Goal: Task Accomplishment & Management: Use online tool/utility

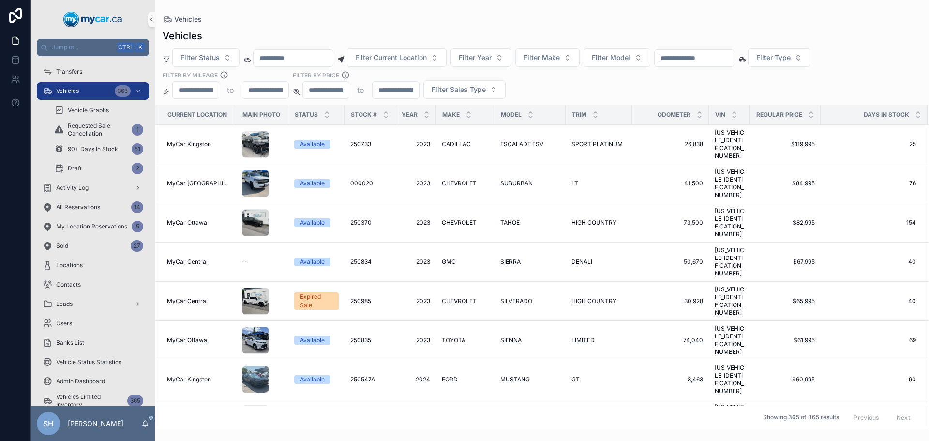
click at [455, 28] on div "Vehicles Filter Status Filter Current Location Filter Year Filter Make Filter M…" at bounding box center [542, 226] width 775 height 406
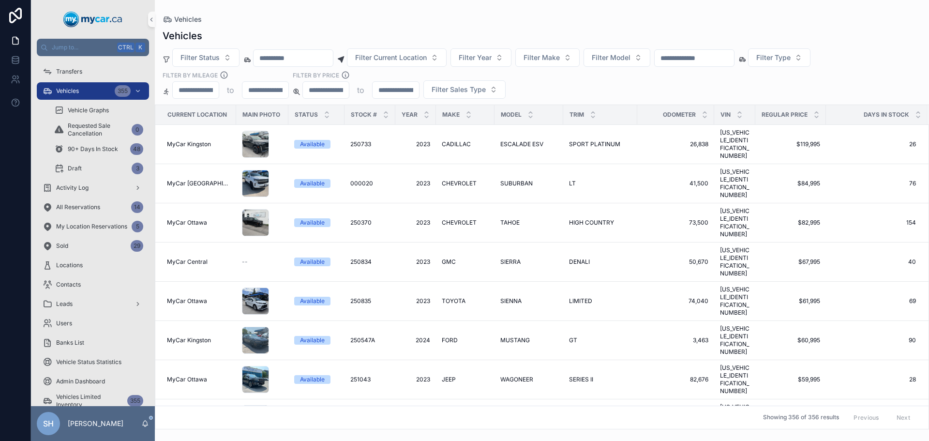
click at [350, 10] on div "Vehicles Vehicles Filter Status Filter Current Location Filter Year Filter Make…" at bounding box center [542, 214] width 775 height 429
click at [716, 51] on div "scrollable content" at bounding box center [695, 57] width 80 height 17
click at [717, 60] on input "scrollable content" at bounding box center [694, 58] width 79 height 14
type input "******"
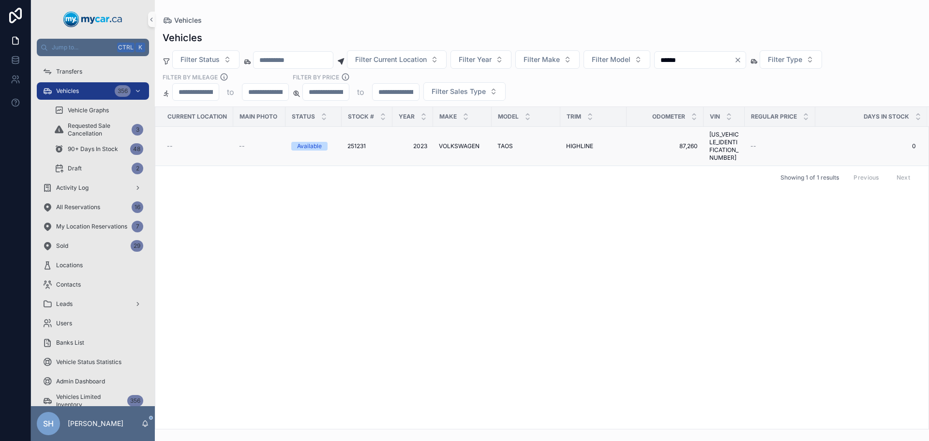
click at [465, 143] on span "VOLKSWAGEN" at bounding box center [459, 146] width 41 height 8
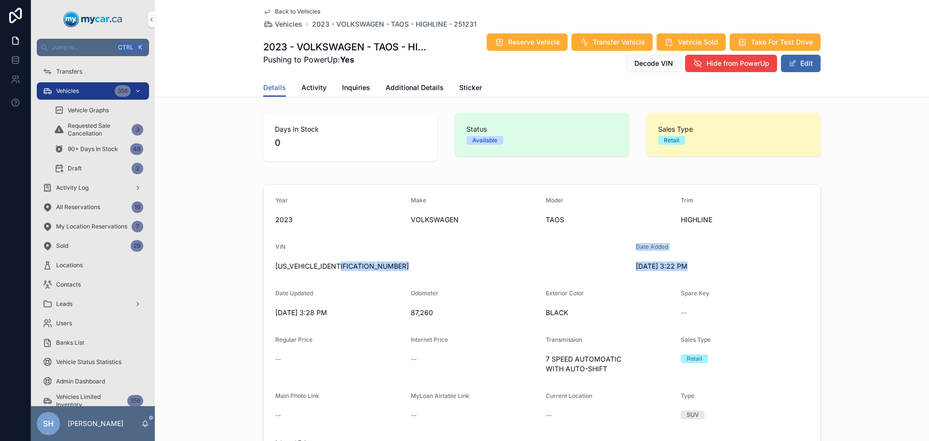
drag, startPoint x: 338, startPoint y: 270, endPoint x: 247, endPoint y: 282, distance: 91.9
click at [247, 283] on div "Year [DATE] Make VOLKSWAGEN Model TAOS Trim HIGHLINE VIN [US_VEHICLE_IDENTIFICA…" at bounding box center [542, 333] width 775 height 305
click at [382, 266] on span "[US_VEHICLE_IDENTIFICATION_NUMBER]" at bounding box center [451, 266] width 353 height 10
click at [292, 318] on div "[DATE] 3:28 PM" at bounding box center [339, 312] width 128 height 15
drag, startPoint x: 352, startPoint y: 268, endPoint x: 336, endPoint y: 274, distance: 17.0
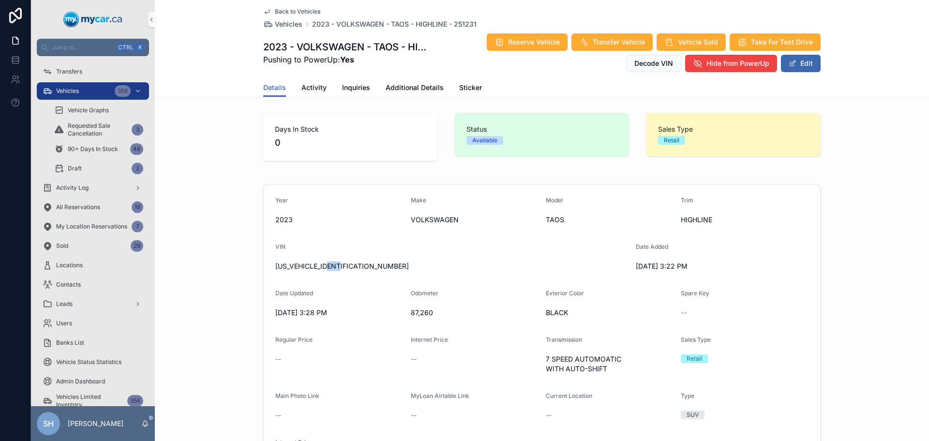
click at [335, 275] on form "Year [DATE] Make VOLKSWAGEN Model TAOS Trim HIGHLINE VIN [US_VEHICLE_IDENTIFICA…" at bounding box center [542, 333] width 557 height 296
click at [345, 279] on form "Year [DATE] Make VOLKSWAGEN Model TAOS Trim HIGHLINE VIN [US_VEHICLE_IDENTIFICA…" at bounding box center [542, 333] width 557 height 296
click at [348, 267] on span "[US_VEHICLE_IDENTIFICATION_NUMBER]" at bounding box center [451, 266] width 353 height 10
click at [371, 319] on div "[DATE] 3:28 PM" at bounding box center [339, 312] width 128 height 15
drag, startPoint x: 347, startPoint y: 267, endPoint x: 274, endPoint y: 263, distance: 73.2
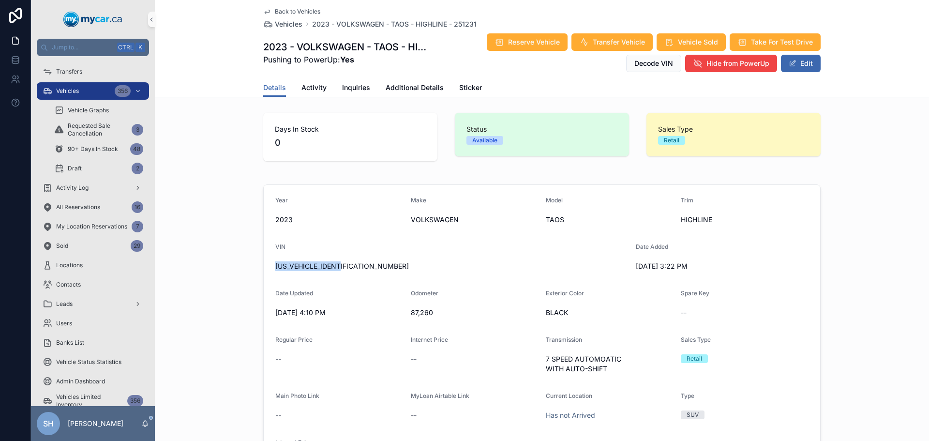
click at [250, 267] on div "Year [DATE] Make VOLKSWAGEN Model TAOS Trim HIGHLINE VIN [US_VEHICLE_IDENTIFICA…" at bounding box center [542, 333] width 775 height 305
copy span "[US_VEHICLE_IDENTIFICATION_NUMBER]"
drag, startPoint x: 417, startPoint y: 89, endPoint x: 582, endPoint y: 74, distance: 166.2
click at [417, 89] on span "Additional Details" at bounding box center [415, 88] width 58 height 10
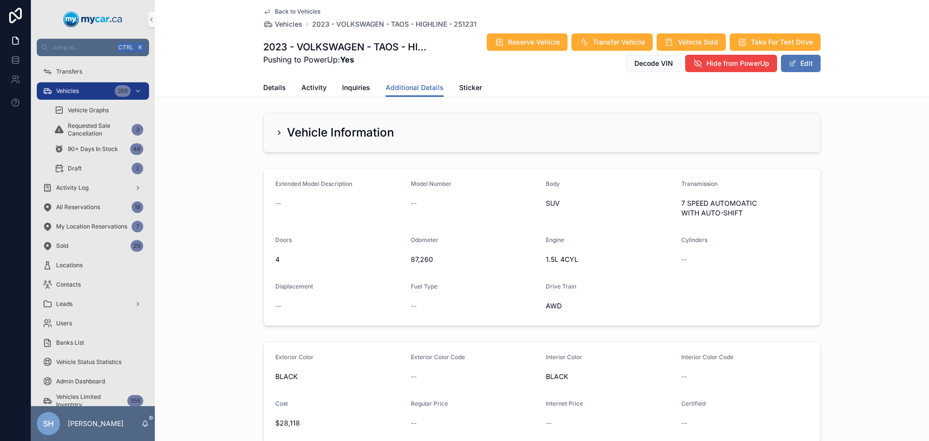
click at [799, 56] on button "Edit" at bounding box center [801, 63] width 40 height 17
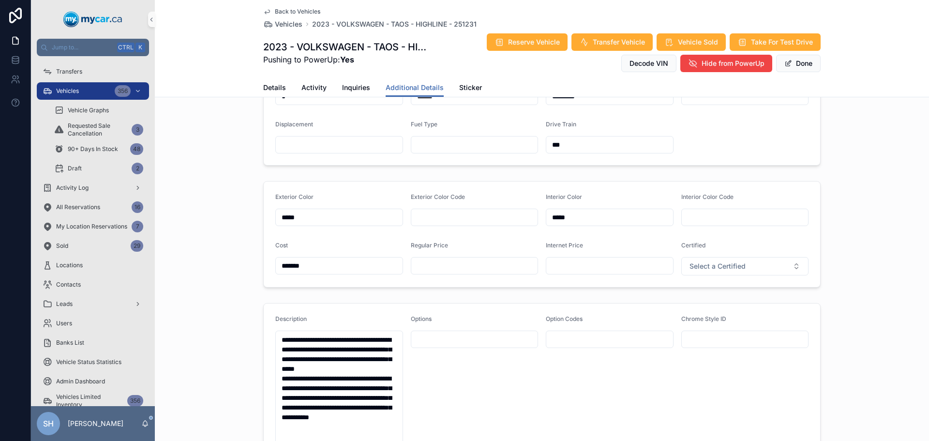
scroll to position [242, 0]
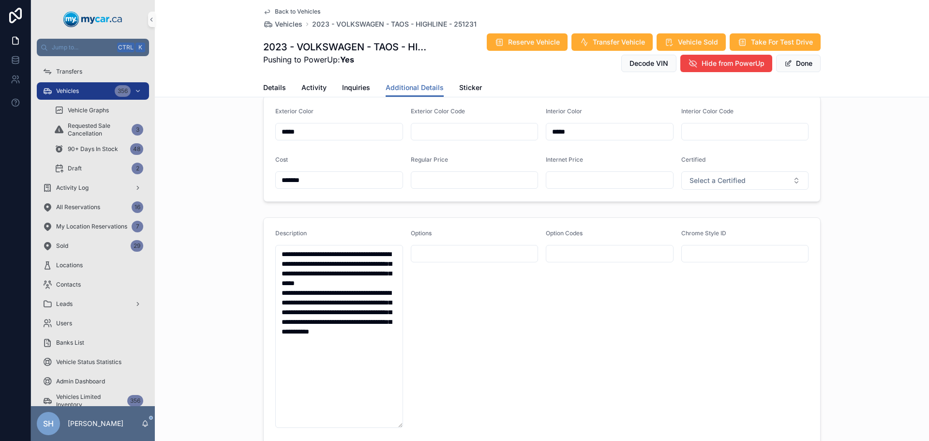
click at [437, 185] on input "scrollable content" at bounding box center [474, 180] width 127 height 14
type input "*******"
click at [550, 187] on div "scrollable content" at bounding box center [610, 179] width 128 height 17
click at [553, 183] on input "scrollable content" at bounding box center [610, 180] width 127 height 14
type input "*******"
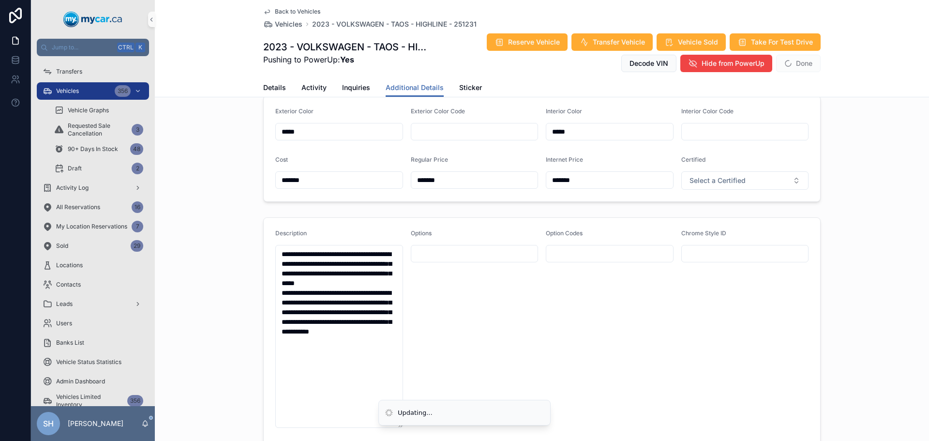
click at [848, 172] on div "Exterior Color ***** Exterior Color Code Interior Color ***** Interior Color Co…" at bounding box center [542, 148] width 775 height 114
click at [808, 64] on button "Done" at bounding box center [799, 63] width 45 height 17
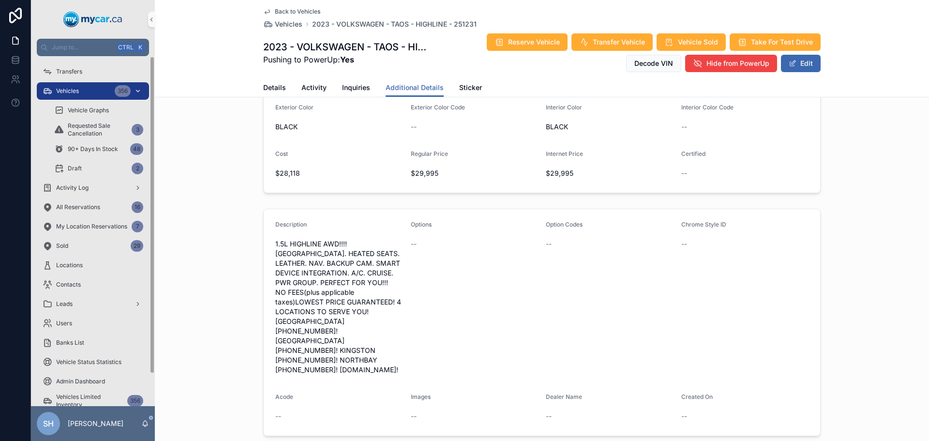
click at [61, 88] on span "Vehicles" at bounding box center [67, 91] width 23 height 8
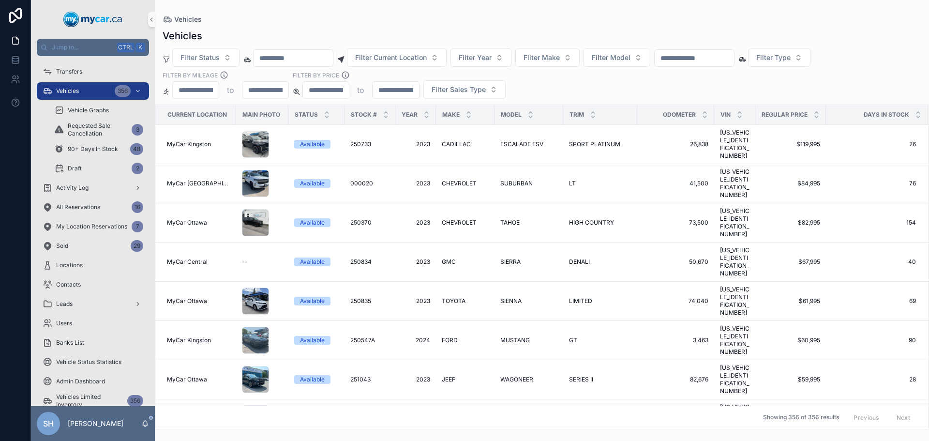
click at [719, 58] on input "scrollable content" at bounding box center [694, 58] width 79 height 14
type input "******"
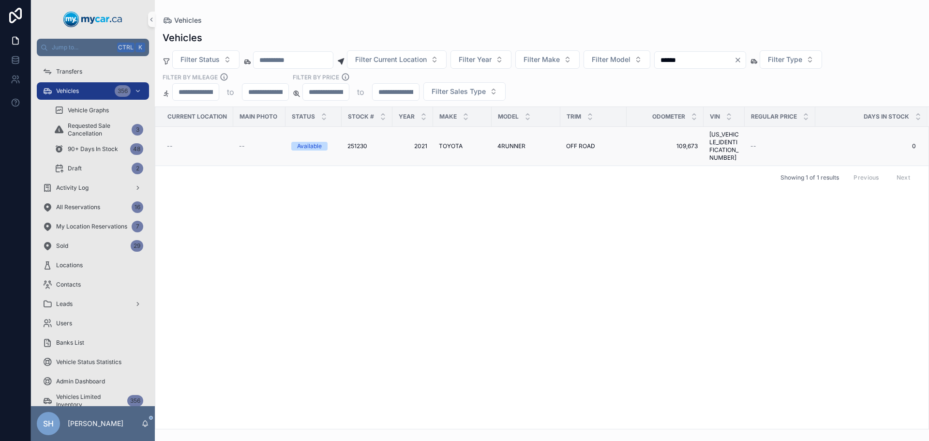
click at [444, 142] on span "TOYOTA" at bounding box center [451, 146] width 24 height 8
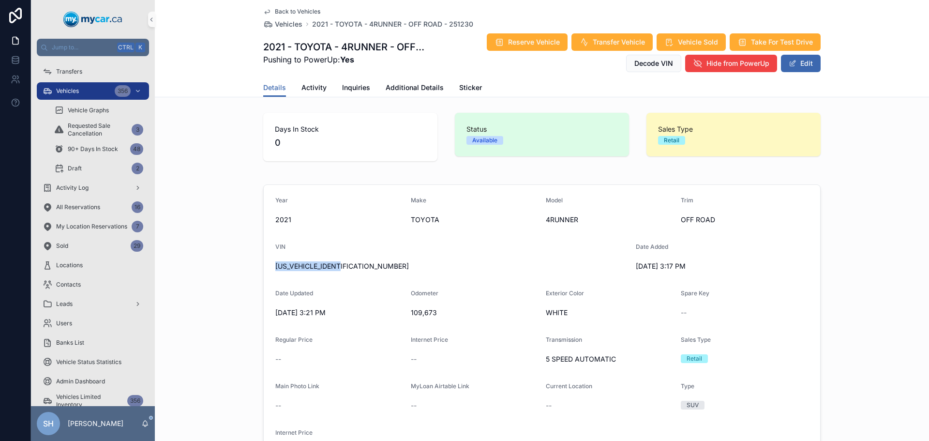
drag, startPoint x: 343, startPoint y: 266, endPoint x: 281, endPoint y: 266, distance: 62.0
click at [264, 270] on form "Year [DATE] Make TOYOTA Model 4RUNNER Trim OFF ROAD VIN [US_VEHICLE_IDENTIFICAT…" at bounding box center [542, 328] width 557 height 287
click at [791, 63] on span "scrollable content" at bounding box center [793, 64] width 8 height 8
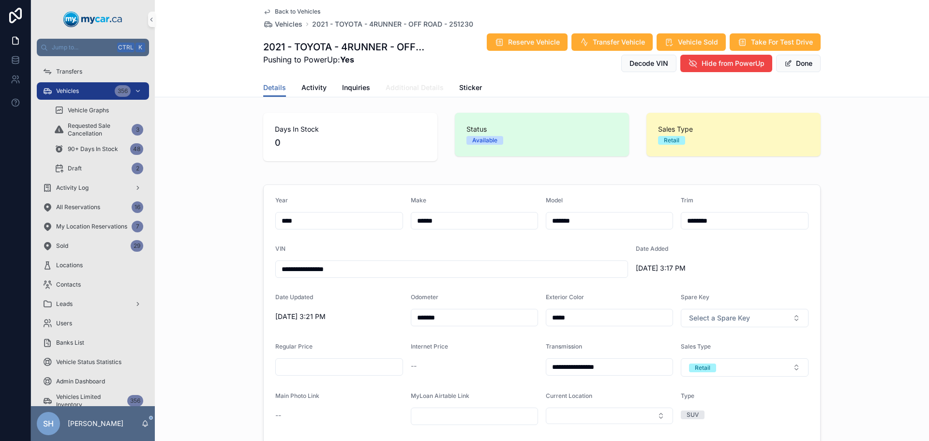
click at [414, 91] on span "Additional Details" at bounding box center [415, 88] width 58 height 10
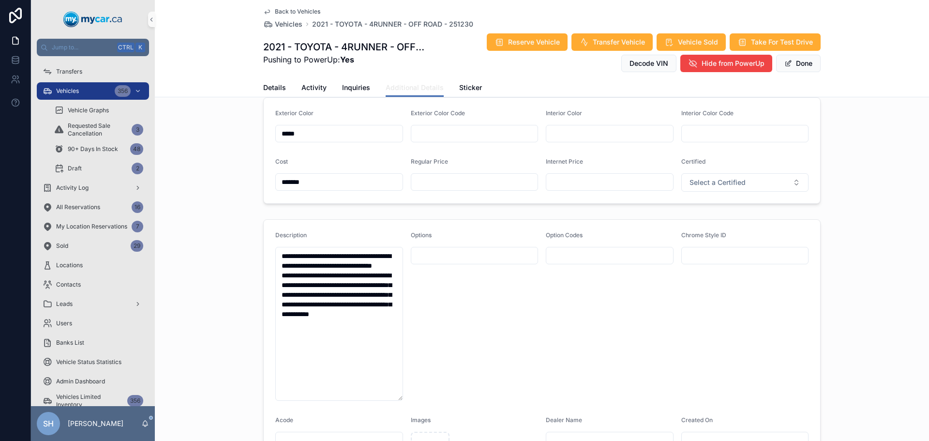
scroll to position [242, 0]
click at [438, 183] on input "scrollable content" at bounding box center [474, 180] width 127 height 14
type input "*******"
click at [603, 182] on input "scrollable content" at bounding box center [610, 180] width 127 height 14
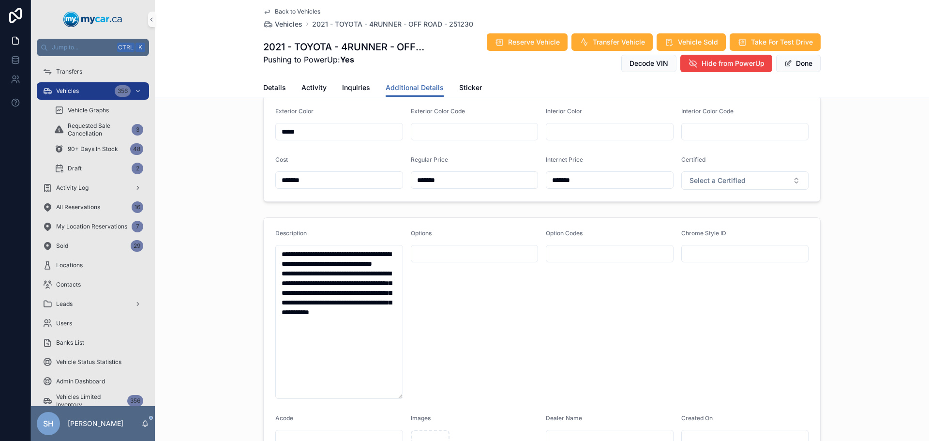
type input "*******"
click at [907, 120] on div "Exterior Color ***** Exterior Color Code Interior Color Interior Color Code Cos…" at bounding box center [542, 148] width 775 height 114
click at [802, 66] on button "Done" at bounding box center [799, 63] width 45 height 17
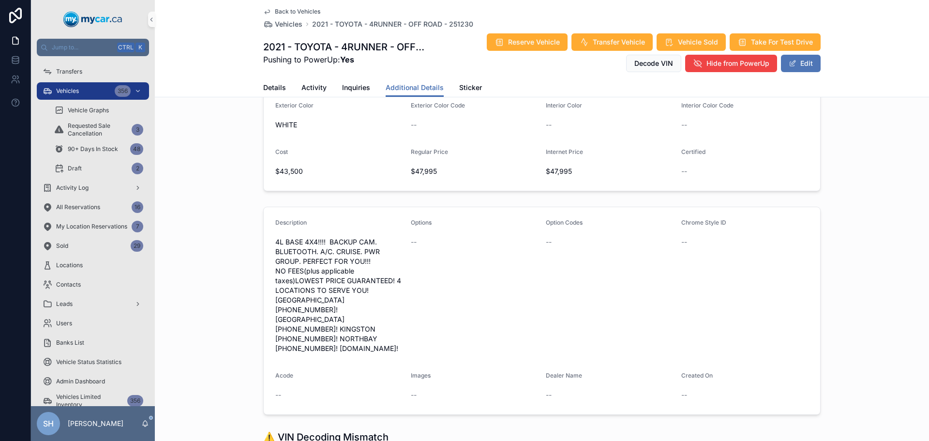
scroll to position [240, 0]
click at [101, 91] on div "Vehicles 356" at bounding box center [93, 90] width 101 height 15
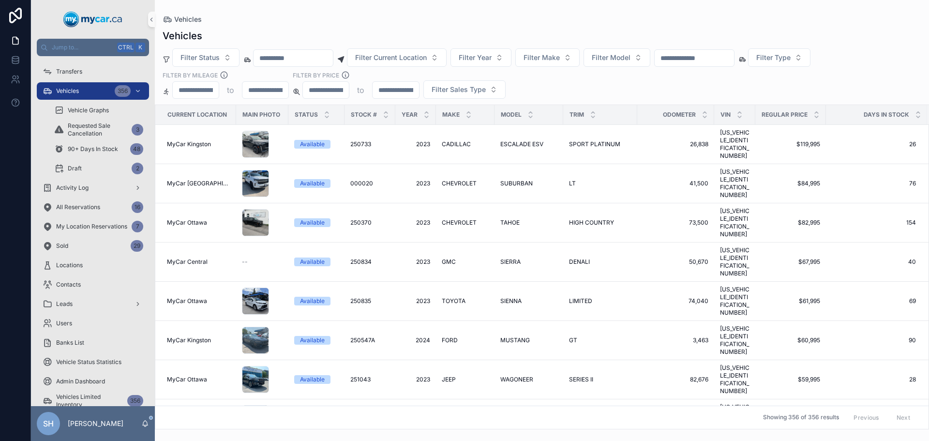
click at [711, 58] on input "scrollable content" at bounding box center [694, 58] width 79 height 14
type input "******"
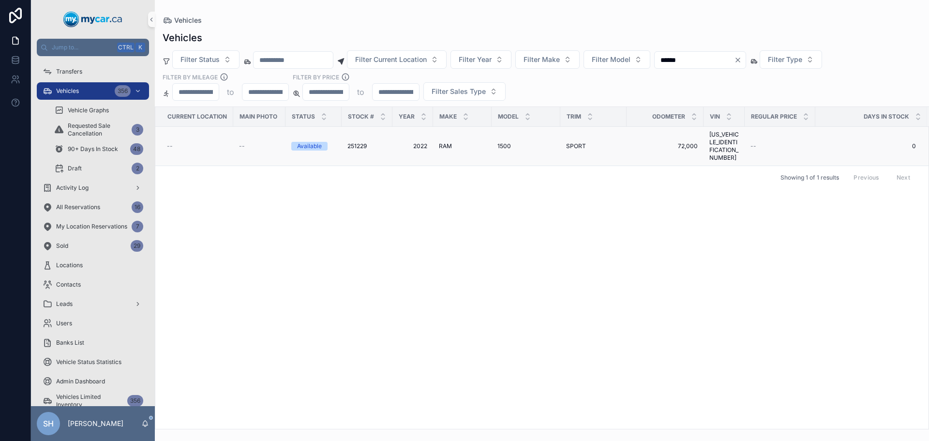
click at [505, 142] on span "1500" at bounding box center [505, 146] width 14 height 8
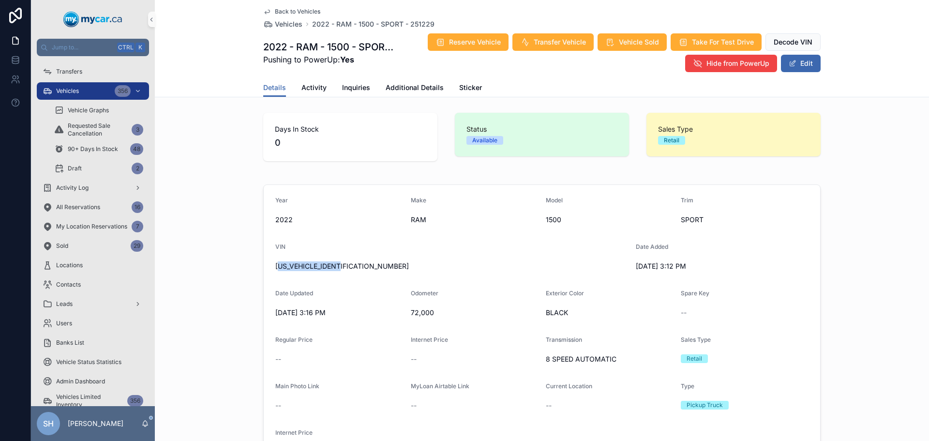
drag, startPoint x: 347, startPoint y: 264, endPoint x: 274, endPoint y: 257, distance: 73.5
click at [275, 257] on div "VIN [US_VEHICLE_IDENTIFICATION_NUMBER]" at bounding box center [451, 258] width 353 height 31
click at [316, 283] on form "Year [DATE] Make RAM Model 1500 Trim SPORT VIN [US_VEHICLE_IDENTIFICATION_NUMBE…" at bounding box center [542, 328] width 557 height 287
drag, startPoint x: 346, startPoint y: 268, endPoint x: 278, endPoint y: 266, distance: 67.3
click at [256, 276] on div "Year [DATE] Make RAM Model 1500 Trim SPORT VIN [US_VEHICLE_IDENTIFICATION_NUMBE…" at bounding box center [542, 328] width 775 height 295
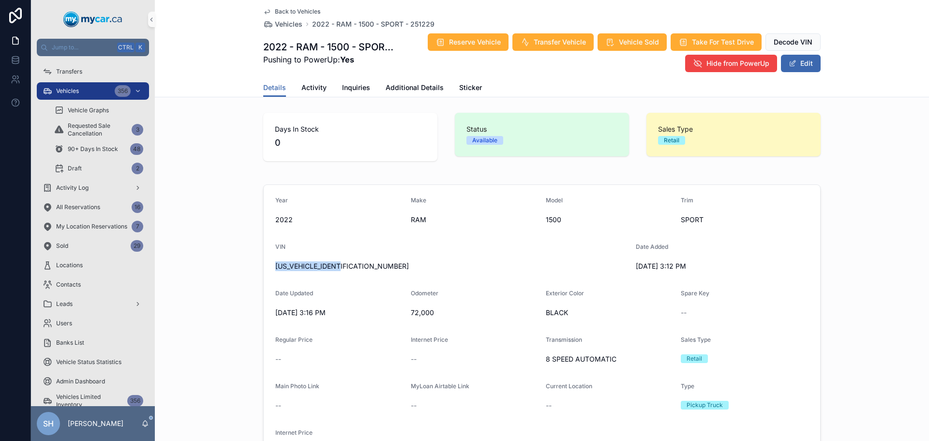
copy span "[US_VEHICLE_IDENTIFICATION_NUMBER]"
click at [391, 92] on link "Additional Details" at bounding box center [415, 88] width 58 height 19
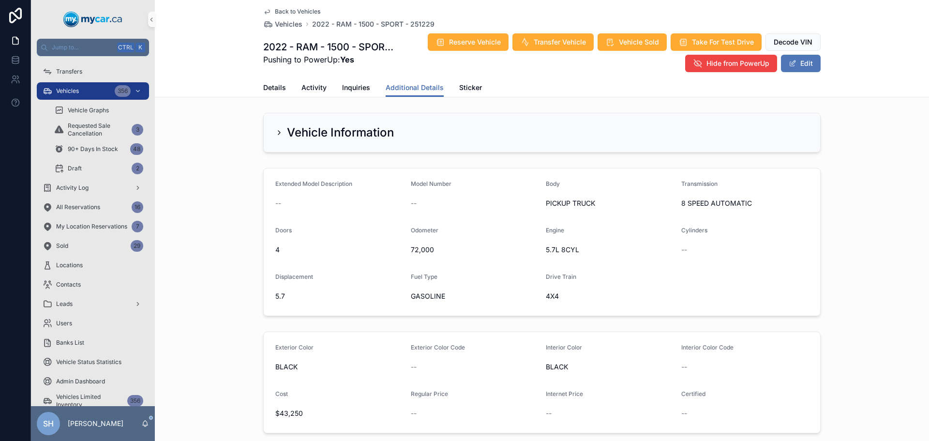
click at [802, 63] on button "Edit" at bounding box center [801, 63] width 40 height 17
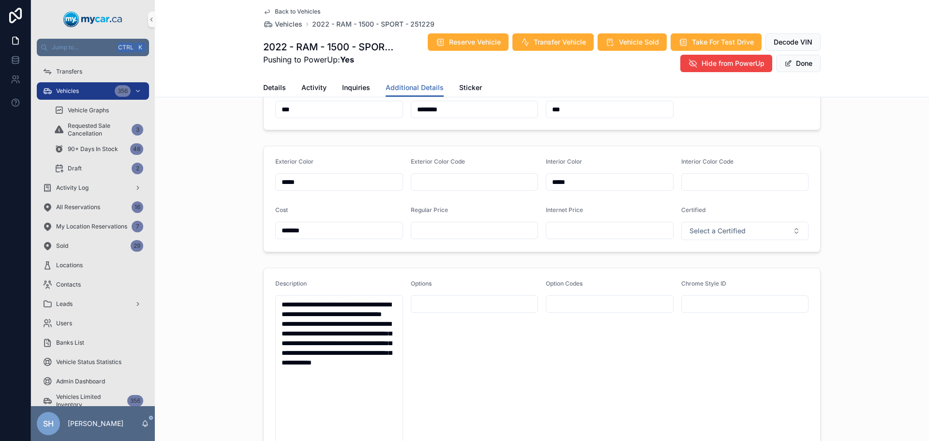
scroll to position [194, 0]
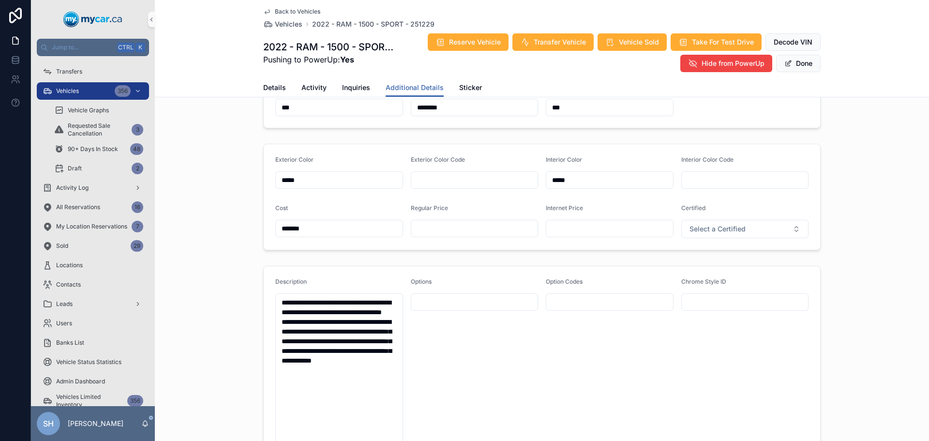
click at [432, 232] on input "scrollable content" at bounding box center [474, 229] width 127 height 14
type input "*******"
click at [798, 64] on button "Done" at bounding box center [799, 63] width 45 height 17
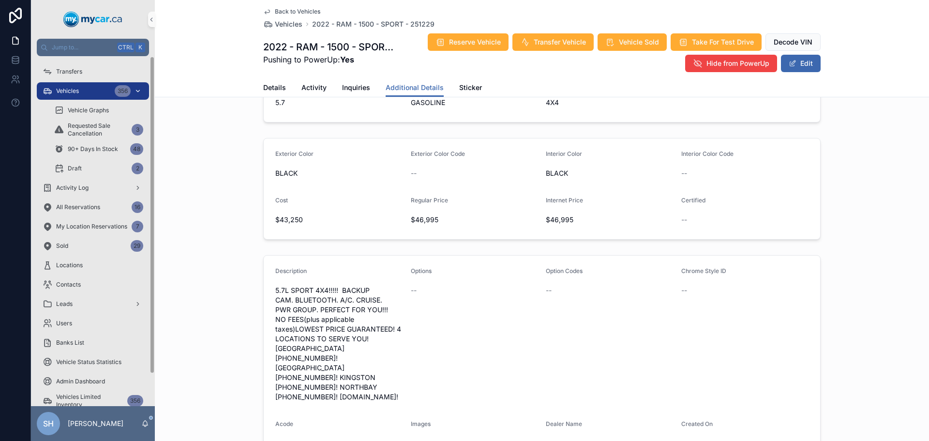
click at [89, 84] on div "Vehicles 356" at bounding box center [93, 90] width 101 height 15
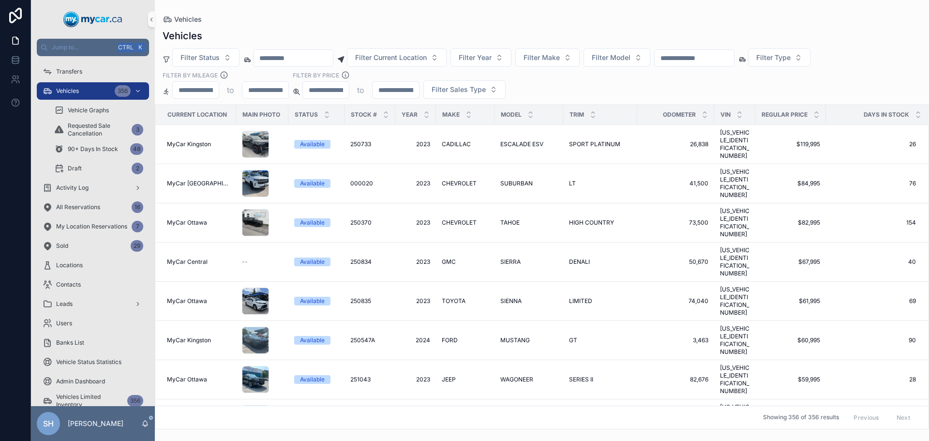
click at [710, 57] on input "scrollable content" at bounding box center [694, 58] width 79 height 14
type input "******"
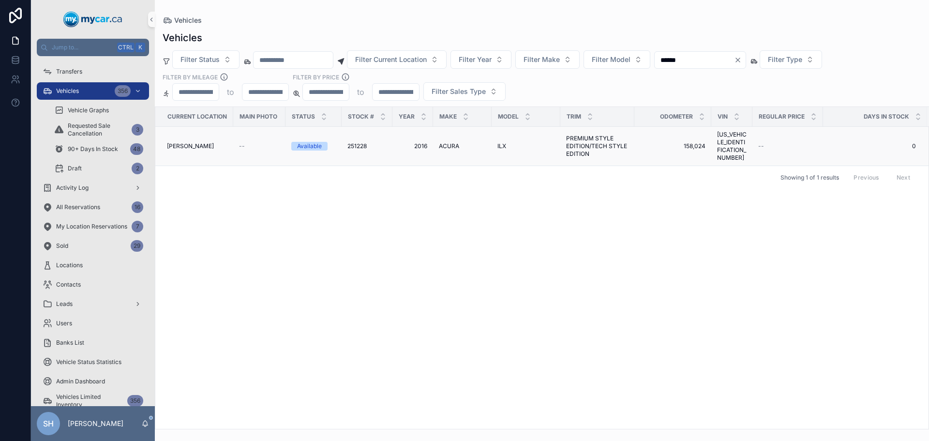
click at [444, 142] on span "ACURA" at bounding box center [449, 146] width 20 height 8
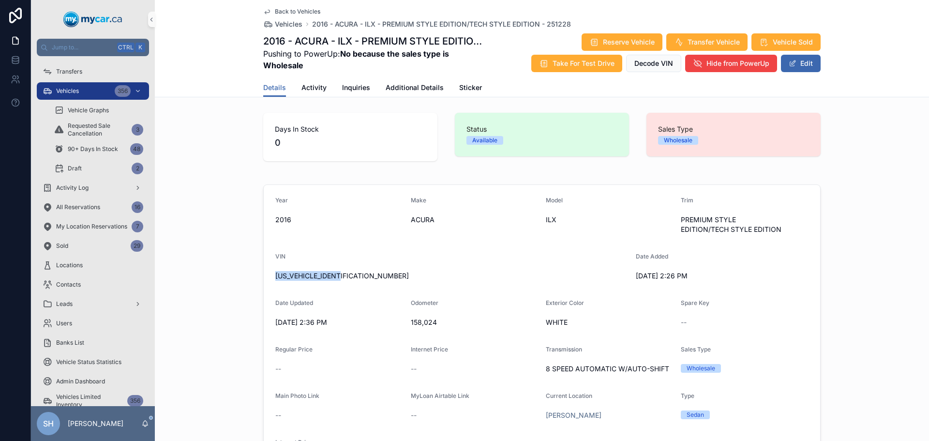
drag, startPoint x: 350, startPoint y: 277, endPoint x: 264, endPoint y: 285, distance: 86.5
click at [264, 285] on form "Year [DATE] Make ACURA Model ILX Trim PREMIUM STYLE EDITION/TECH STYLE EDITION …" at bounding box center [542, 333] width 557 height 296
copy span "[US_VEHICLE_IDENTIFICATION_NUMBER]"
click at [416, 90] on span "Additional Details" at bounding box center [415, 88] width 58 height 10
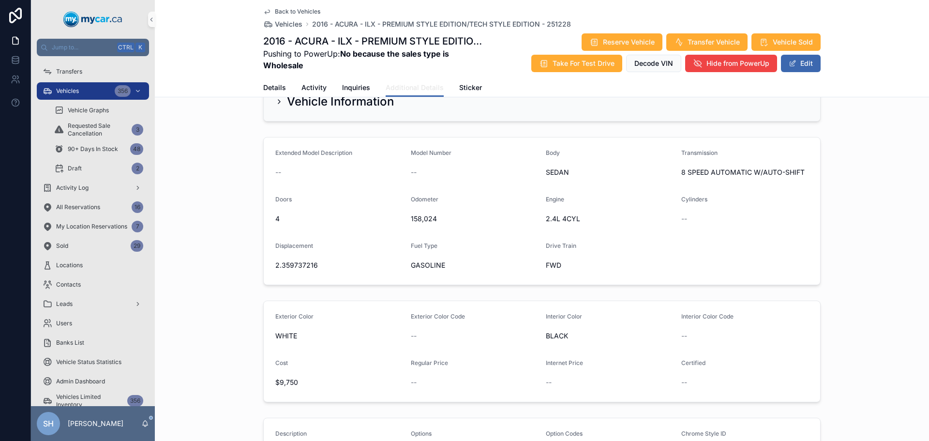
scroll to position [194, 0]
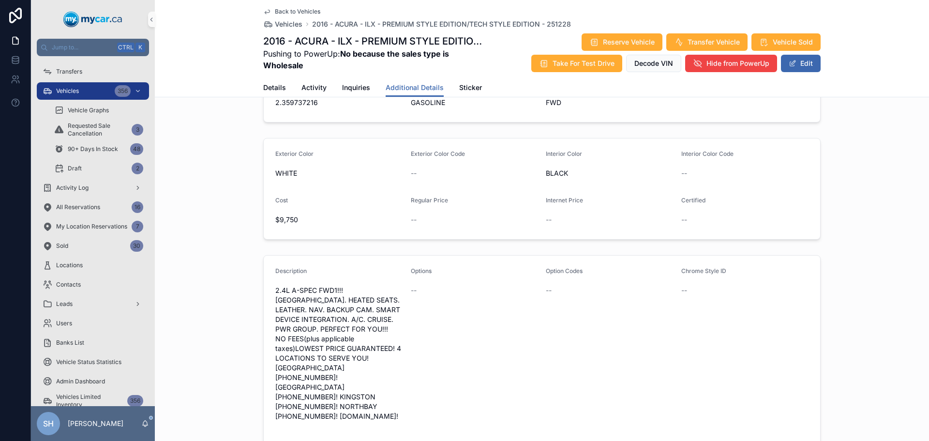
drag, startPoint x: 800, startPoint y: 65, endPoint x: 765, endPoint y: 78, distance: 37.2
click at [800, 64] on button "Edit" at bounding box center [801, 63] width 40 height 17
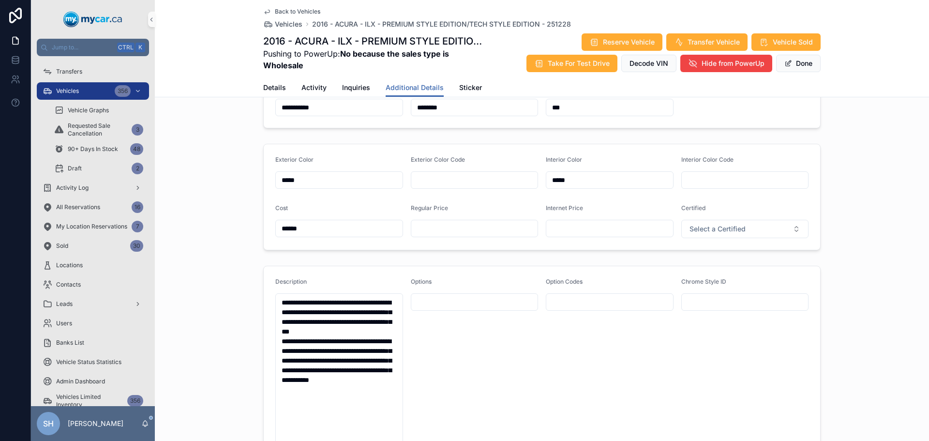
click at [439, 228] on input "scrollable content" at bounding box center [474, 229] width 127 height 14
type input "*******"
type input "******"
drag, startPoint x: 577, startPoint y: 230, endPoint x: 511, endPoint y: 231, distance: 66.3
click at [510, 232] on form "Exterior Color ***** Exterior Color Code Interior Color ***** Interior Color Co…" at bounding box center [542, 197] width 557 height 106
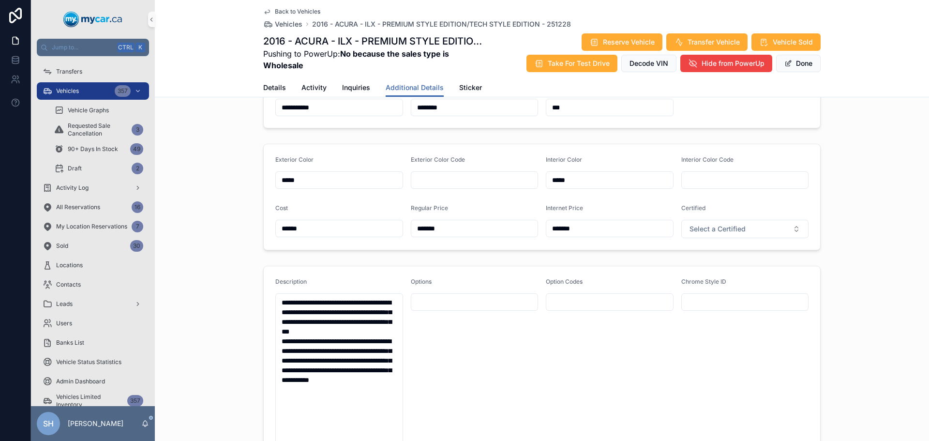
type input "*******"
click at [838, 157] on div "Exterior Color ***** Exterior Color Code Interior Color ***** Interior Color Co…" at bounding box center [542, 197] width 775 height 114
click at [793, 66] on button "Done" at bounding box center [799, 63] width 45 height 17
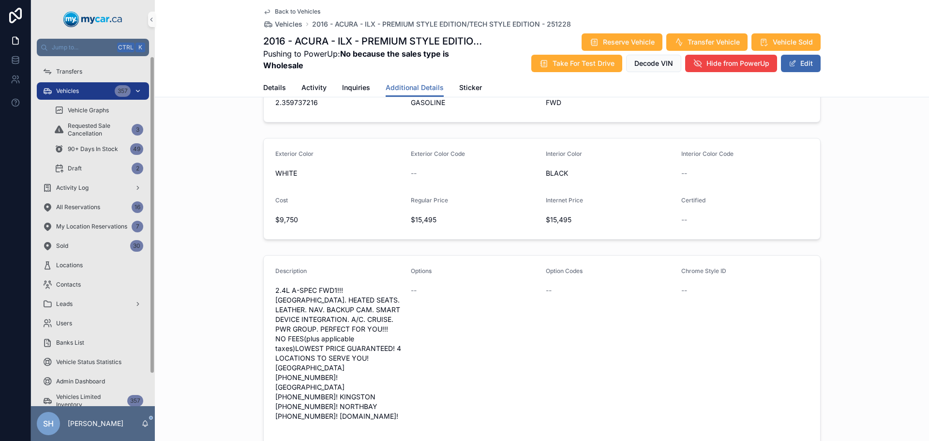
click at [73, 90] on span "Vehicles" at bounding box center [67, 91] width 23 height 8
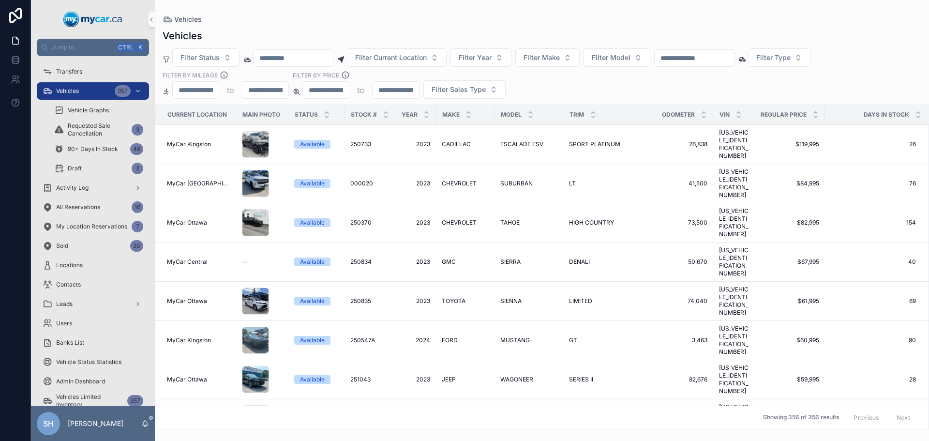
click at [701, 53] on input "scrollable content" at bounding box center [694, 58] width 79 height 14
type input "*******"
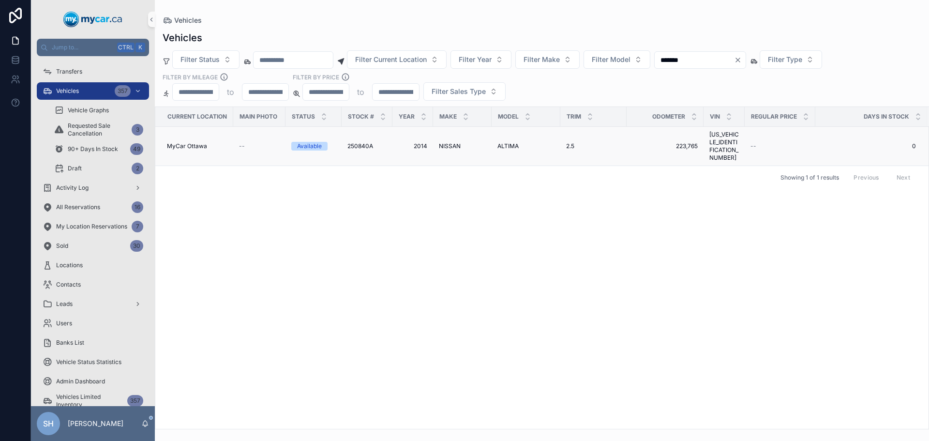
click at [504, 142] on span "ALTIMA" at bounding box center [508, 146] width 21 height 8
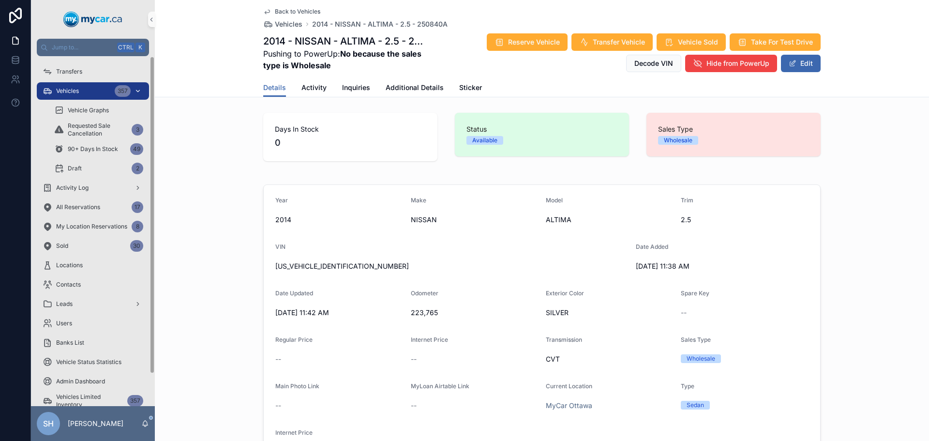
click at [58, 94] on span "Vehicles" at bounding box center [67, 91] width 23 height 8
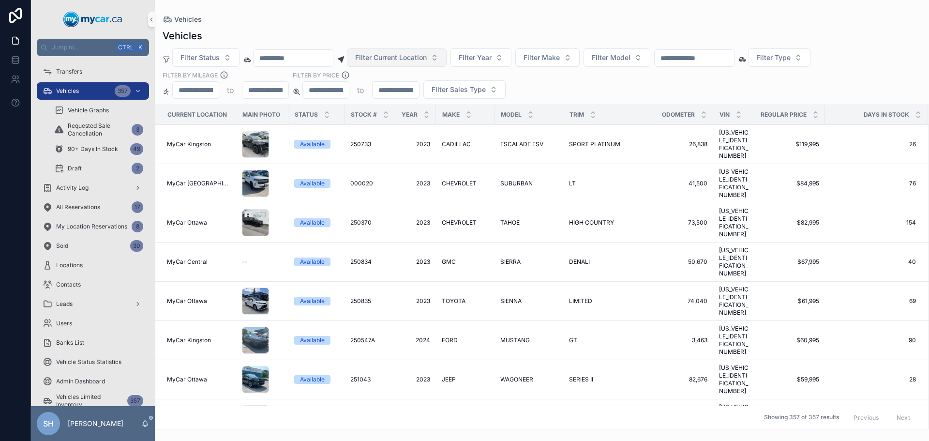
click at [400, 65] on button "Filter Current Location" at bounding box center [397, 57] width 100 height 18
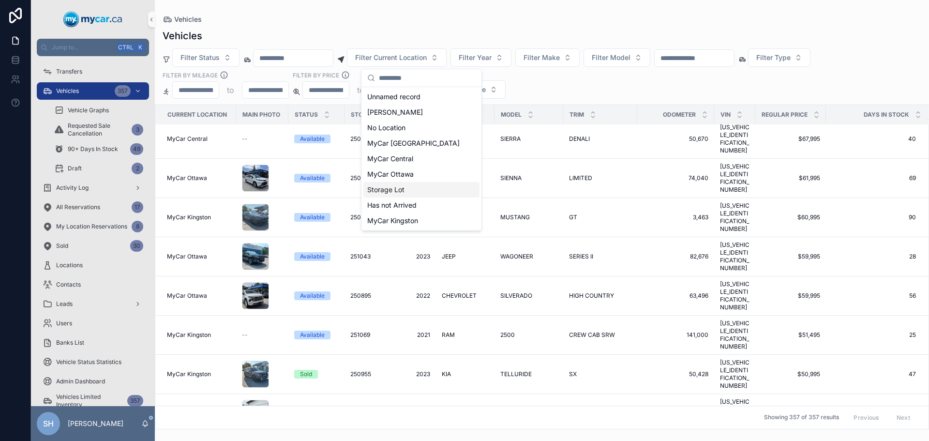
scroll to position [145, 0]
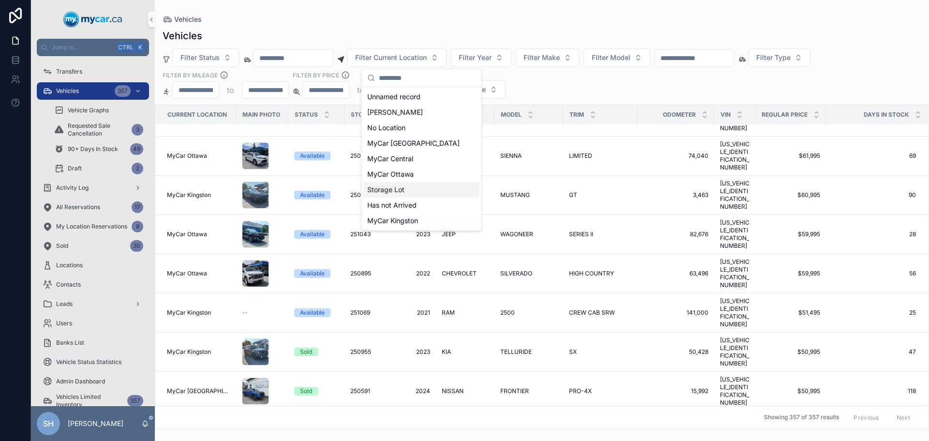
click at [415, 186] on div "Storage Lot" at bounding box center [422, 189] width 116 height 15
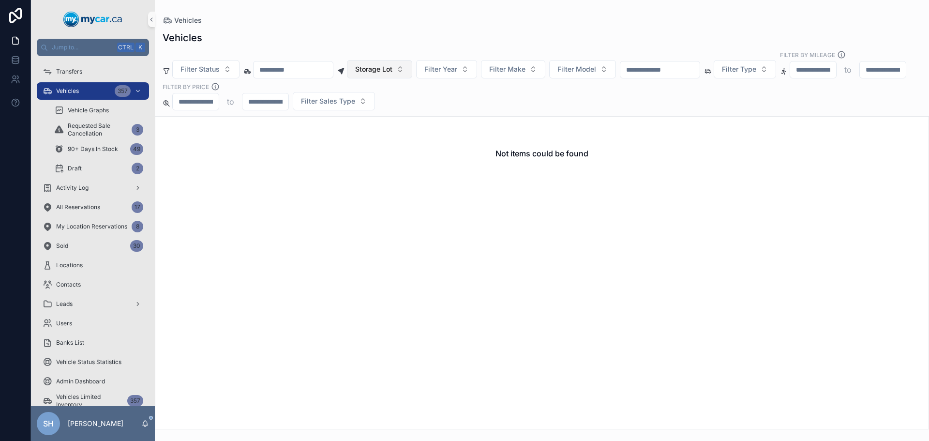
click at [398, 65] on button "Storage Lot" at bounding box center [379, 69] width 65 height 18
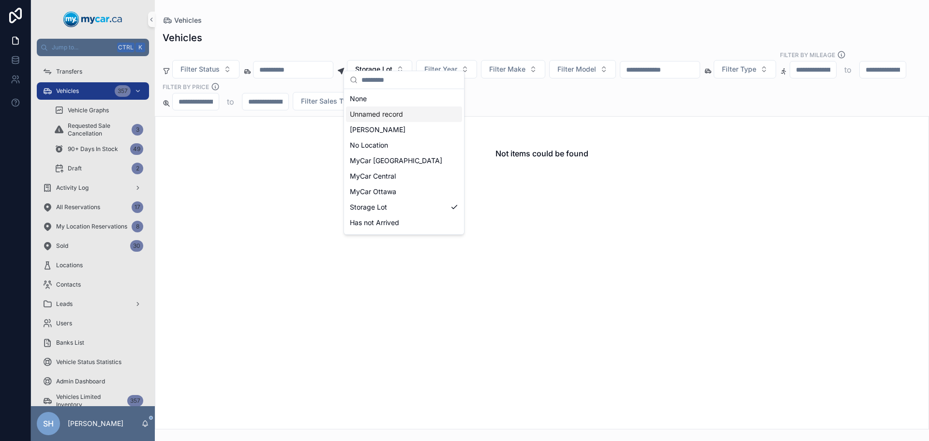
click at [386, 116] on span "Unnamed record" at bounding box center [376, 114] width 53 height 10
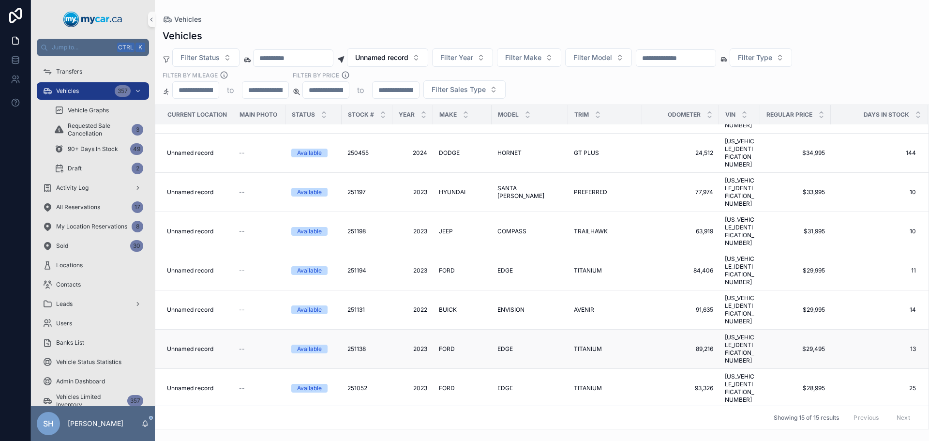
scroll to position [191, 0]
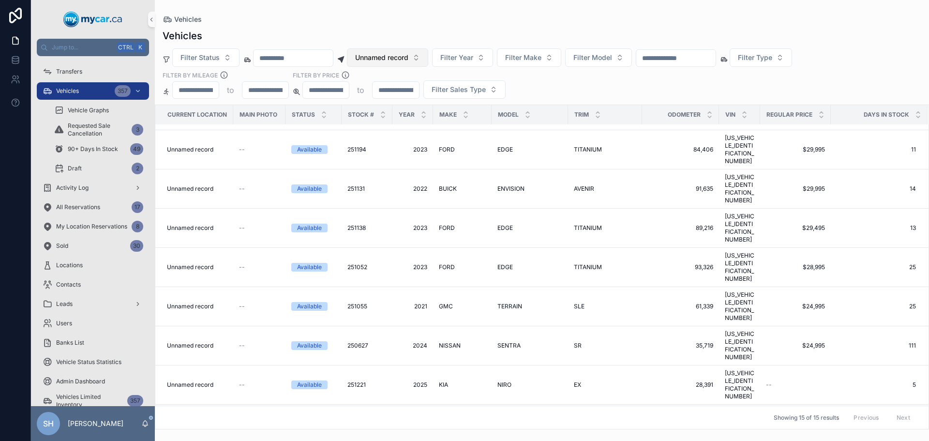
click at [385, 62] on span "Unnamed record" at bounding box center [381, 58] width 53 height 10
click at [438, 19] on div "Vehicles" at bounding box center [542, 19] width 759 height 8
click at [683, 56] on input "scrollable content" at bounding box center [676, 58] width 79 height 14
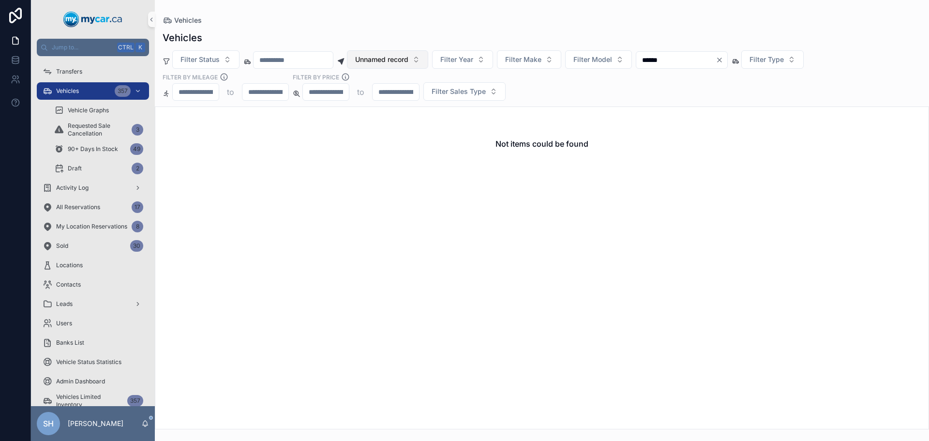
type input "******"
click at [401, 64] on span "Unnamed record" at bounding box center [381, 60] width 53 height 10
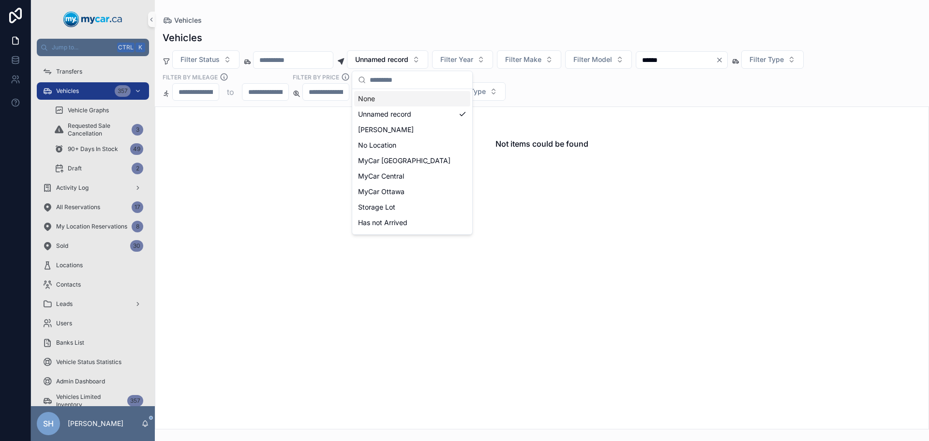
click at [377, 100] on div "None" at bounding box center [412, 98] width 116 height 15
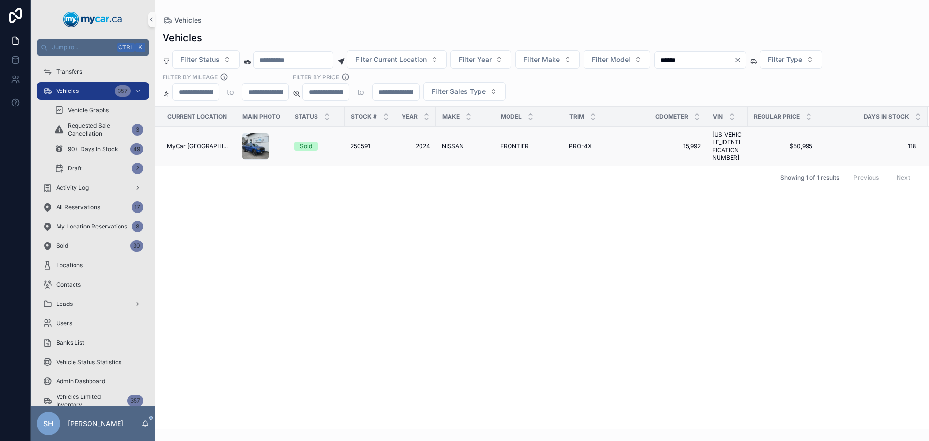
click at [450, 142] on span "NISSAN" at bounding box center [453, 146] width 22 height 8
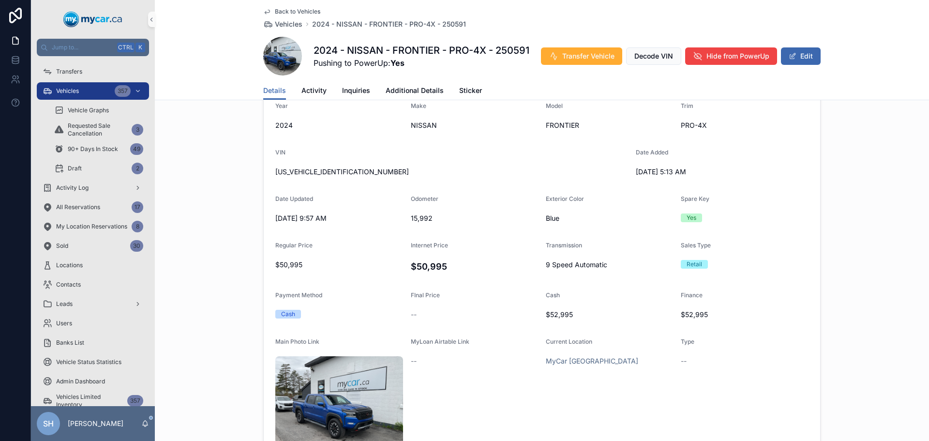
scroll to position [242, 0]
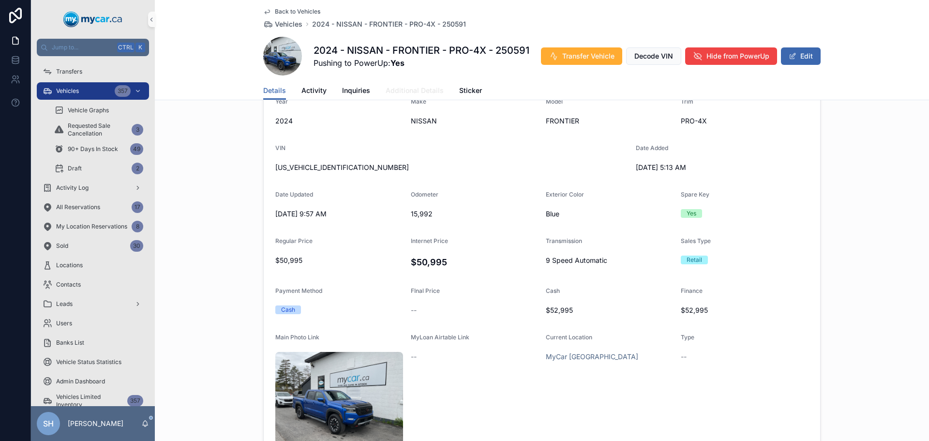
click at [413, 89] on span "Additional Details" at bounding box center [415, 91] width 58 height 10
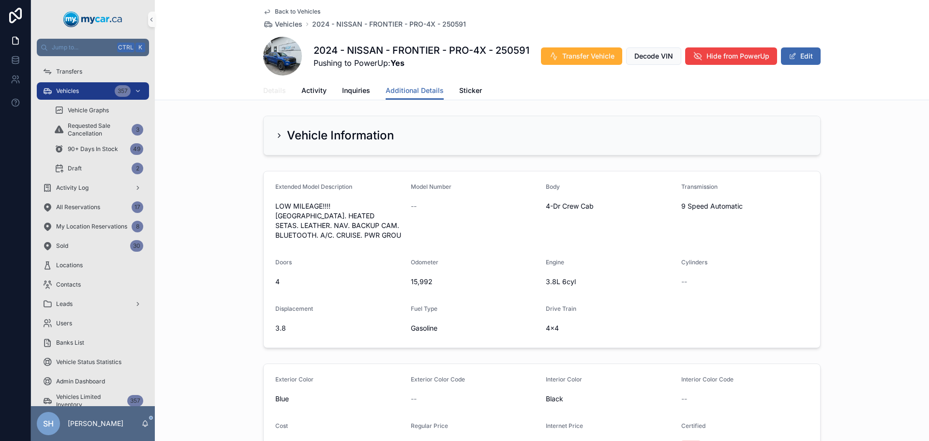
click at [274, 91] on span "Details" at bounding box center [274, 91] width 23 height 10
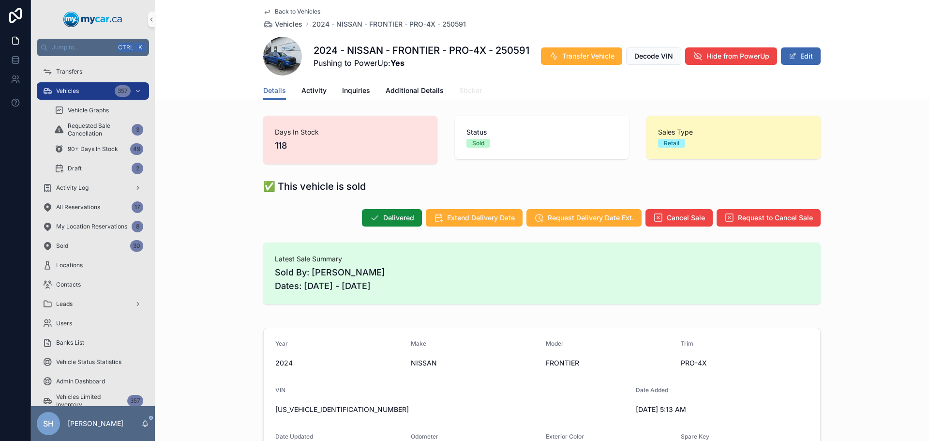
click at [463, 89] on span "Sticker" at bounding box center [470, 91] width 23 height 10
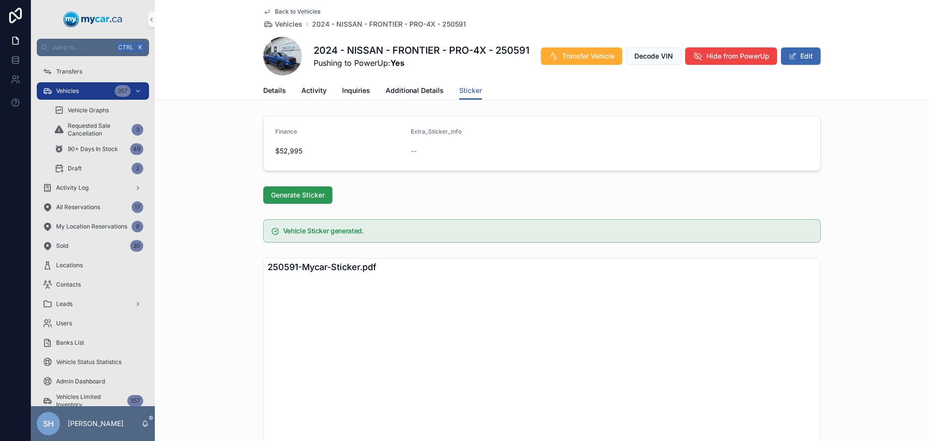
click at [307, 193] on span "Generate Sticker" at bounding box center [298, 195] width 54 height 10
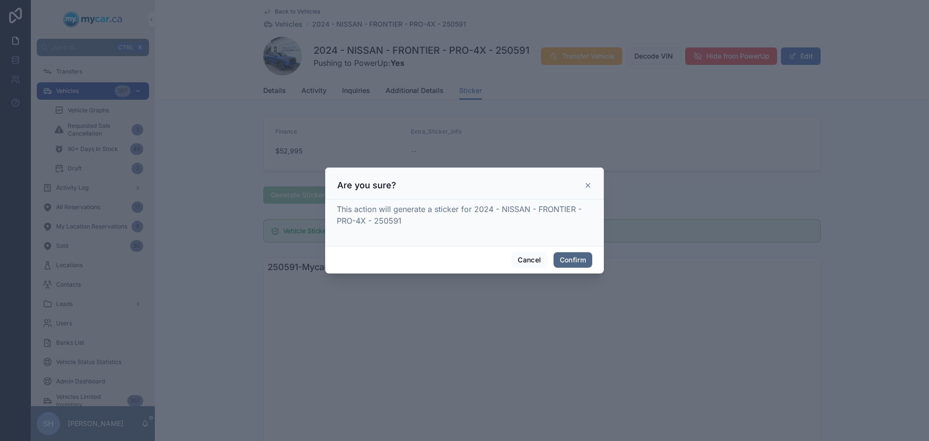
click at [568, 254] on button "Confirm" at bounding box center [573, 259] width 39 height 15
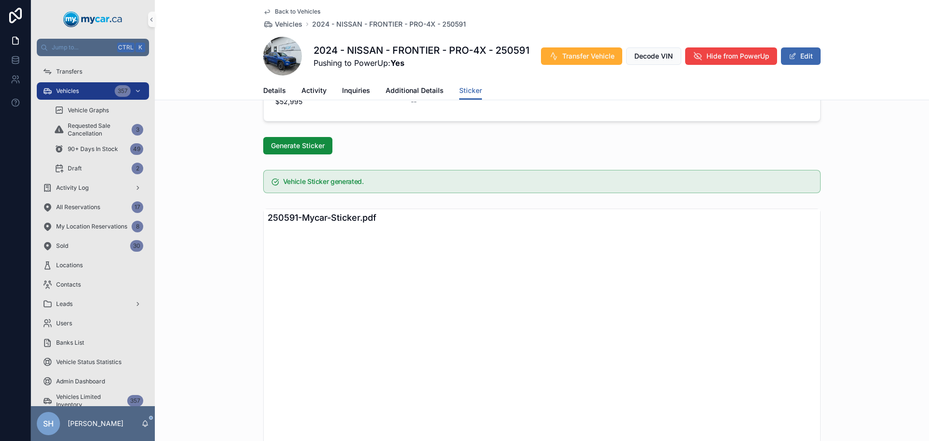
scroll to position [48, 0]
click at [266, 91] on span "Details" at bounding box center [274, 91] width 23 height 10
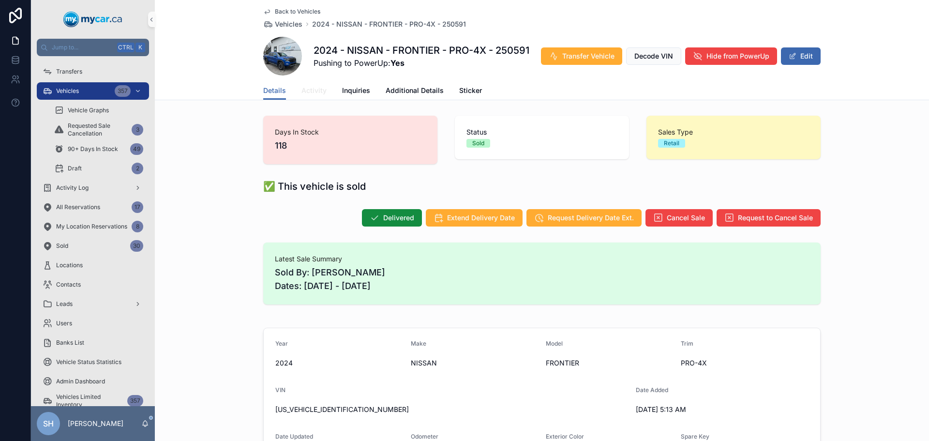
click at [307, 88] on span "Activity" at bounding box center [314, 91] width 25 height 10
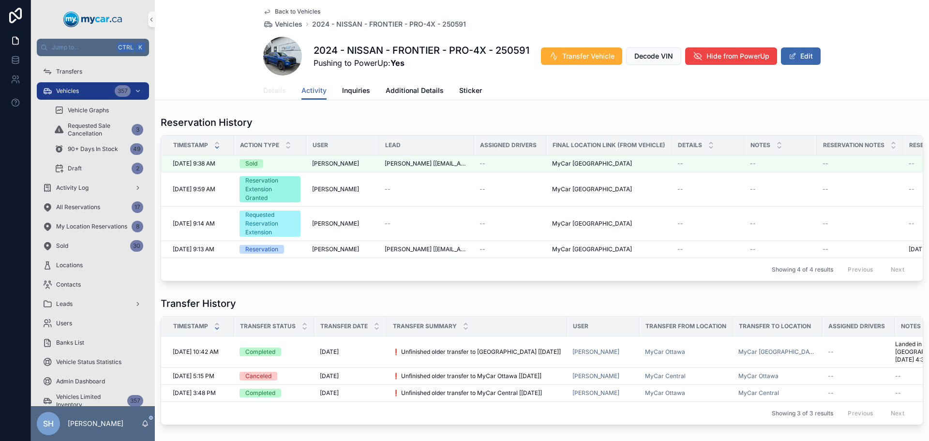
click at [270, 87] on span "Details" at bounding box center [274, 91] width 23 height 10
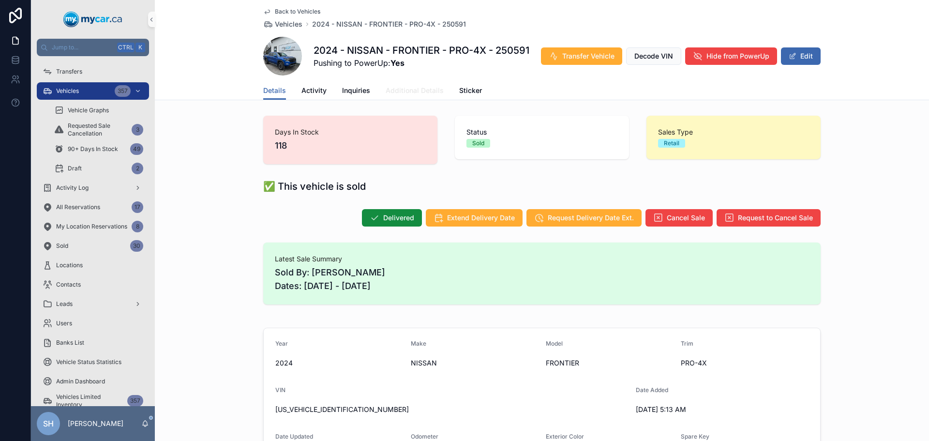
click at [397, 91] on span "Additional Details" at bounding box center [415, 91] width 58 height 10
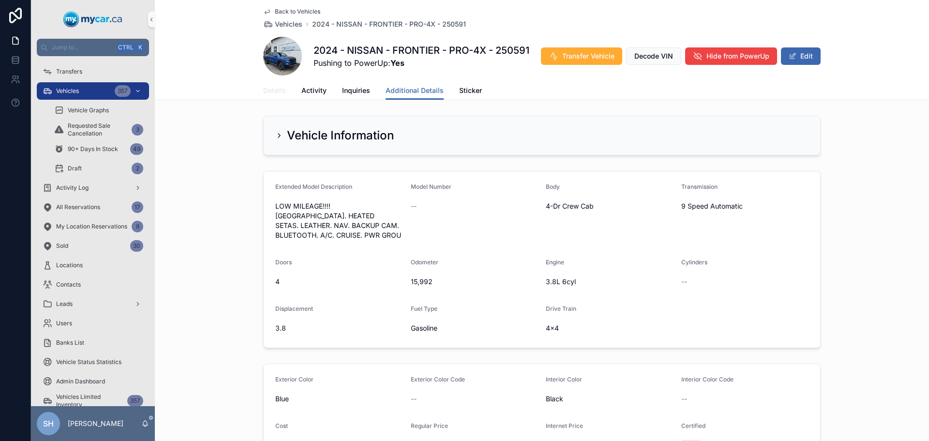
click at [265, 90] on span "Details" at bounding box center [274, 91] width 23 height 10
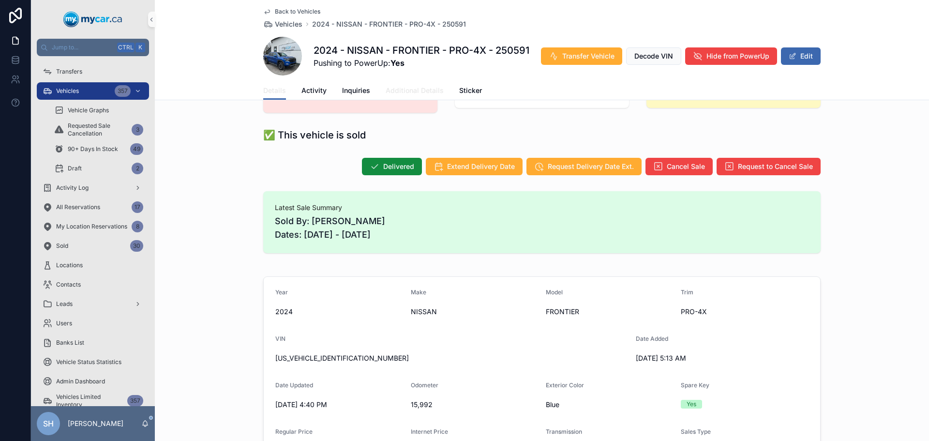
scroll to position [48, 0]
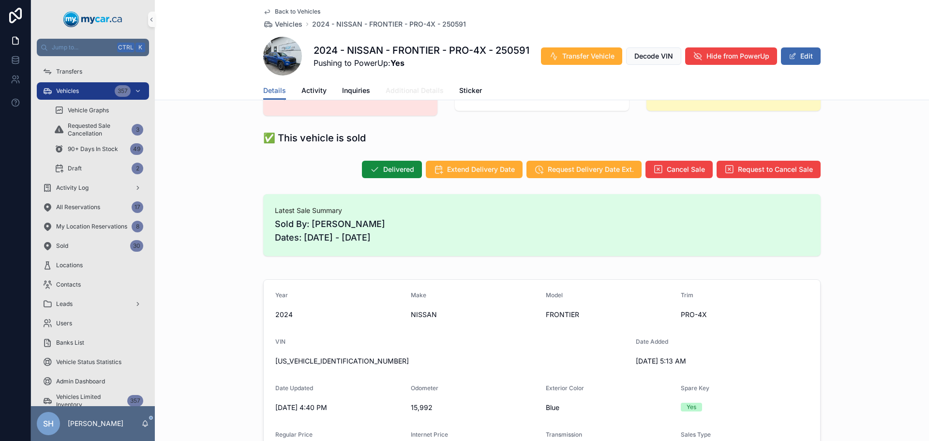
click at [422, 87] on span "Additional Details" at bounding box center [415, 91] width 58 height 10
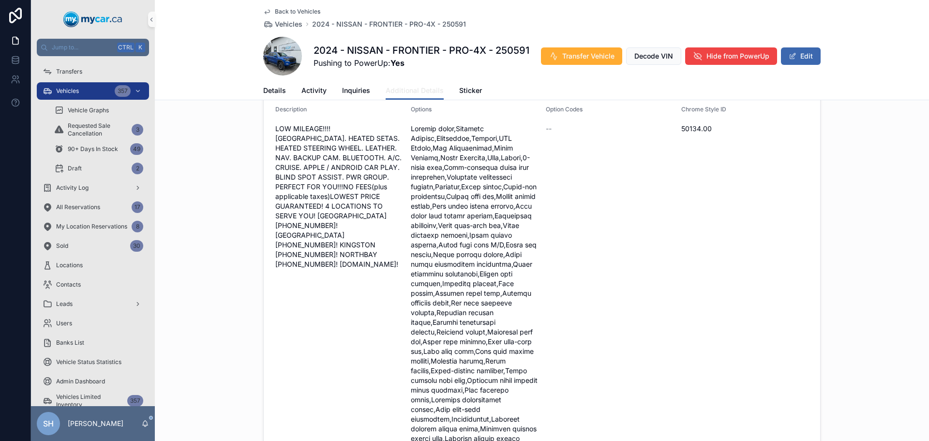
scroll to position [290, 0]
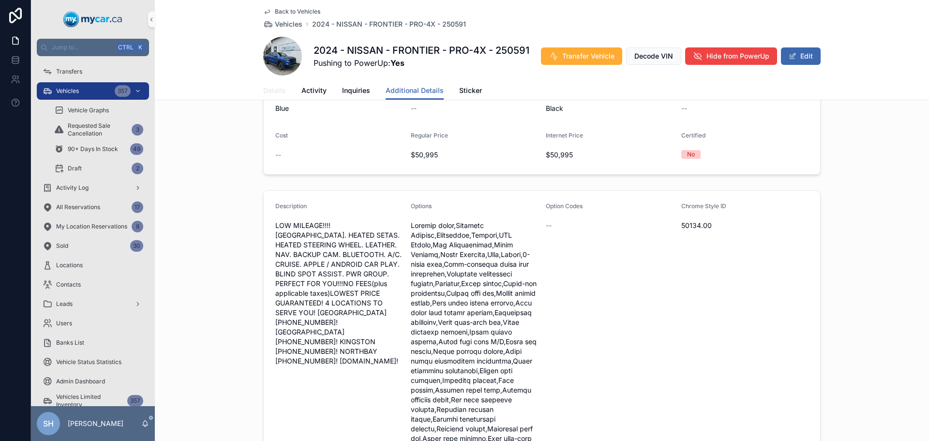
click at [276, 89] on span "Details" at bounding box center [274, 91] width 23 height 10
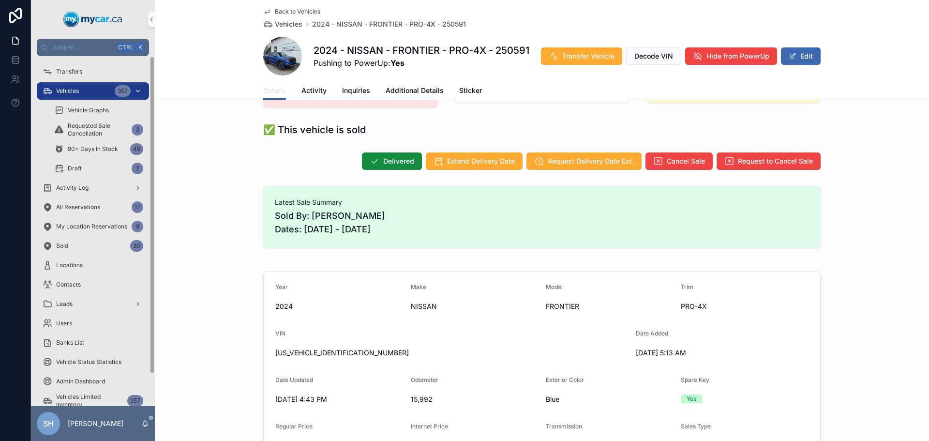
scroll to position [48, 0]
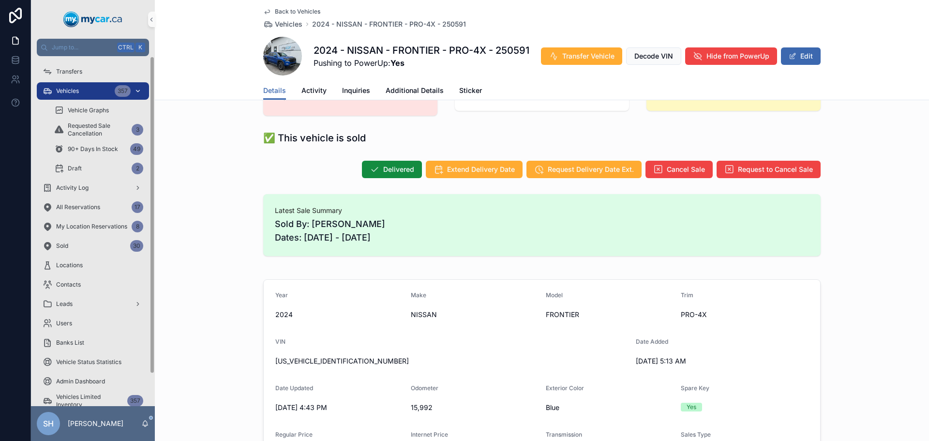
click at [77, 88] on span "Vehicles" at bounding box center [67, 91] width 23 height 8
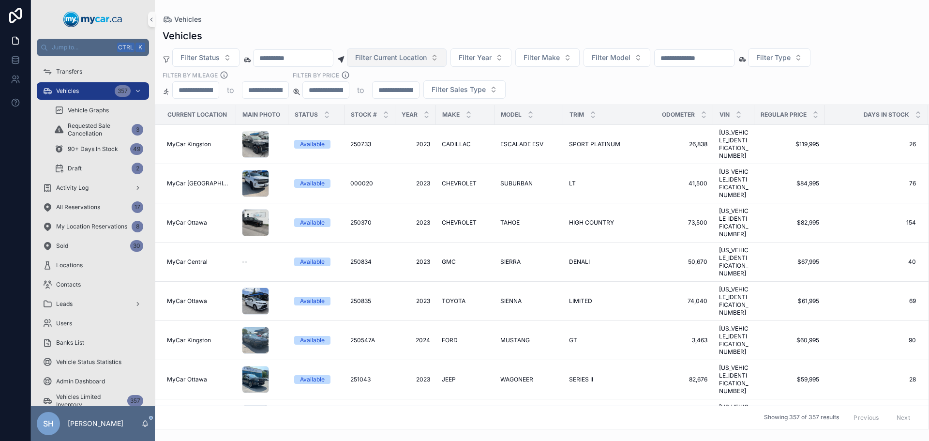
click at [428, 50] on button "Filter Current Location" at bounding box center [397, 57] width 100 height 18
click at [699, 57] on input "scrollable content" at bounding box center [694, 58] width 79 height 14
type input "*******"
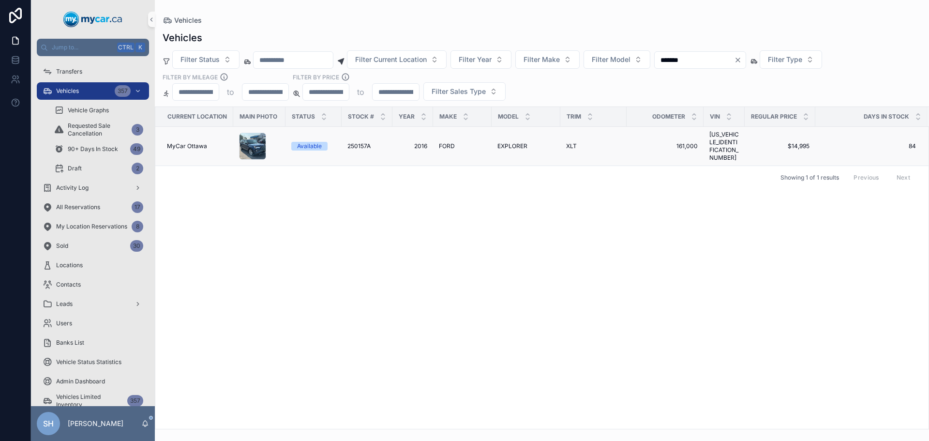
click at [504, 144] on span "EXPLORER" at bounding box center [513, 146] width 30 height 8
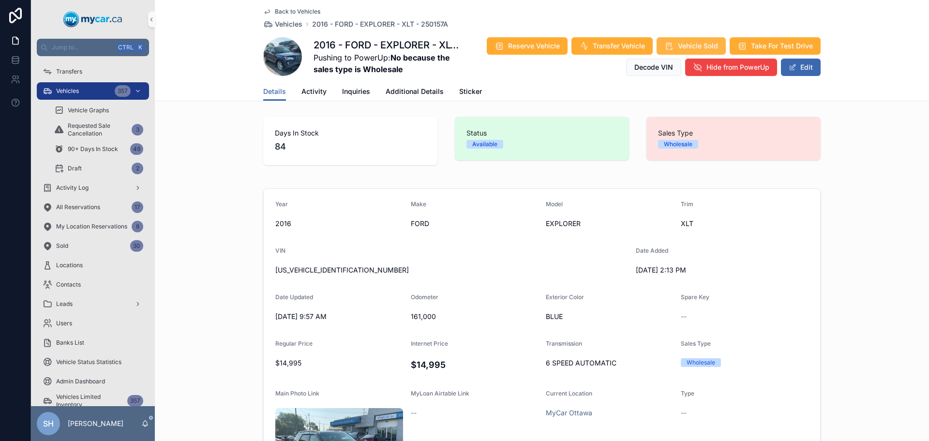
click at [690, 37] on button "Vehicle Sold" at bounding box center [691, 45] width 69 height 17
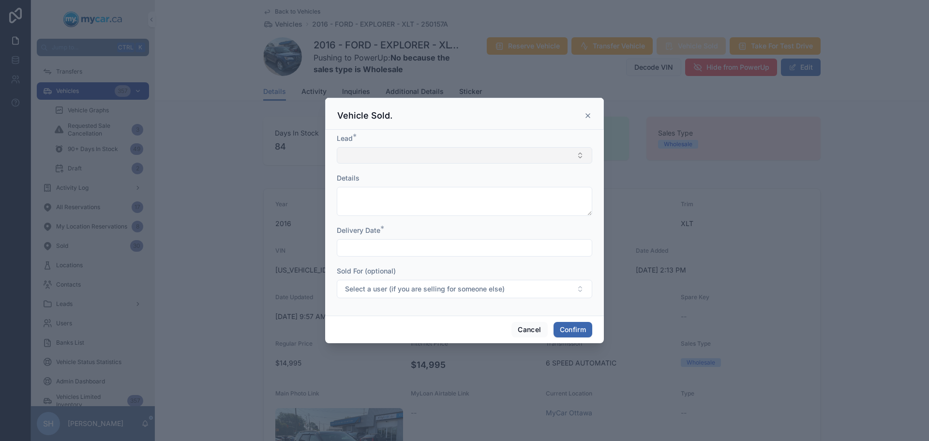
click at [409, 155] on button "Select Button" at bounding box center [465, 155] width 256 height 16
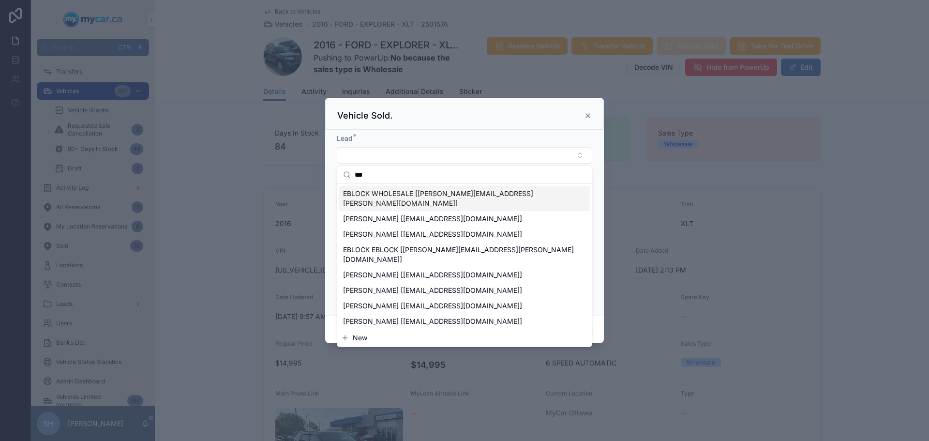
type input "***"
click at [393, 192] on span "EBLOCK WHOLESALE [[PERSON_NAME][EMAIL_ADDRESS][PERSON_NAME][DOMAIN_NAME]]" at bounding box center [458, 198] width 231 height 19
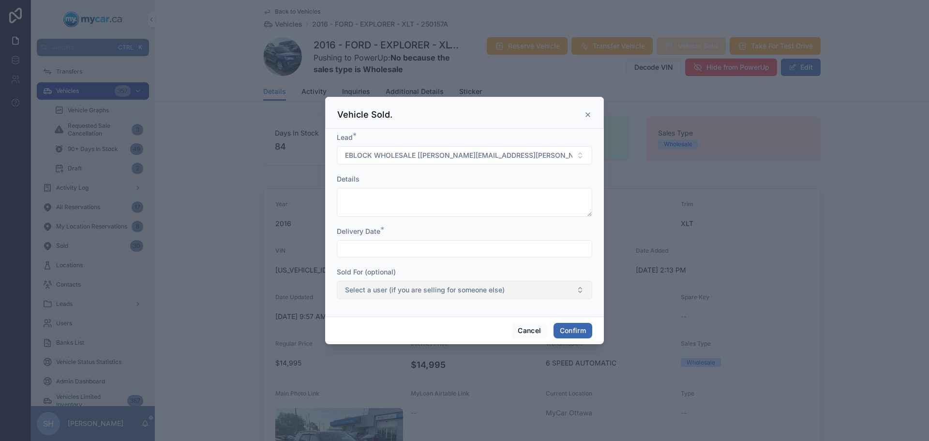
click at [377, 293] on span "Select a user (if you are selling for someone else)" at bounding box center [425, 290] width 160 height 10
click at [856, 204] on div at bounding box center [464, 220] width 929 height 441
click at [367, 253] on input "text" at bounding box center [464, 249] width 255 height 14
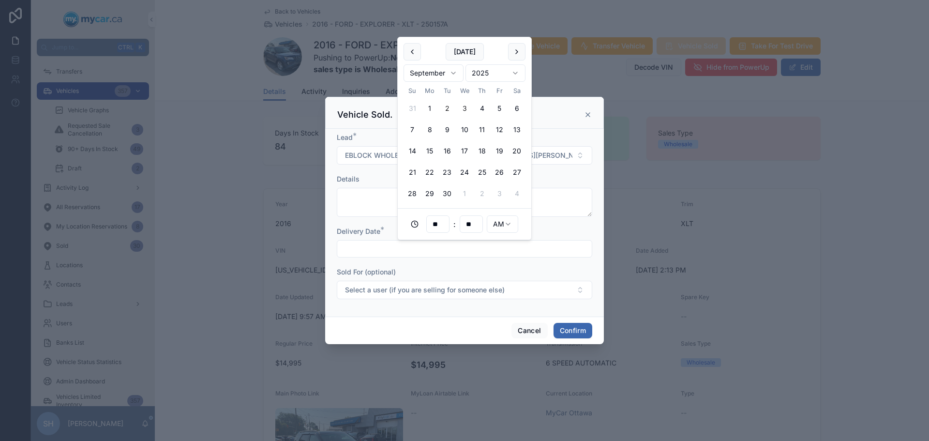
click at [465, 108] on button "3" at bounding box center [464, 108] width 17 height 17
type input "**********"
click at [569, 328] on button "Confirm" at bounding box center [573, 330] width 39 height 15
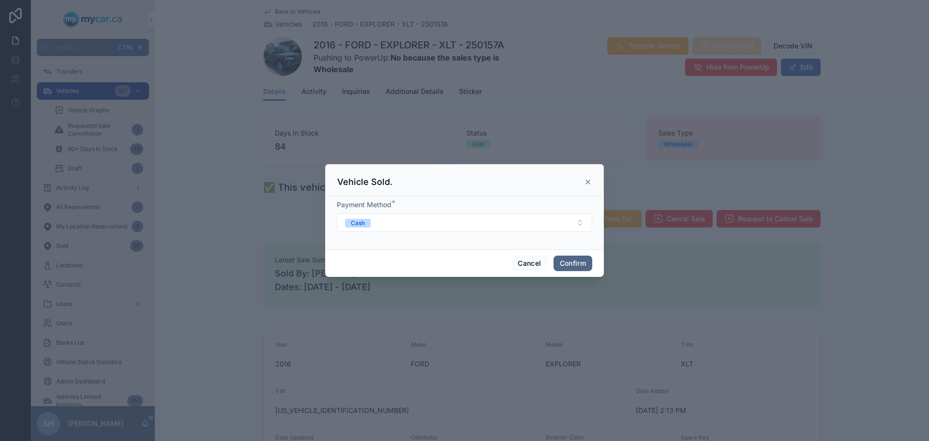
click at [574, 260] on button "Confirm" at bounding box center [573, 263] width 39 height 15
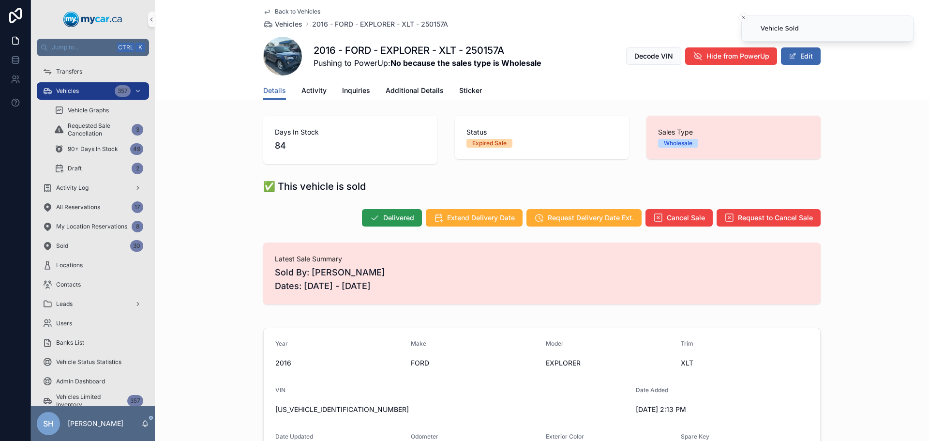
click at [393, 217] on span "Delivered" at bounding box center [398, 218] width 31 height 10
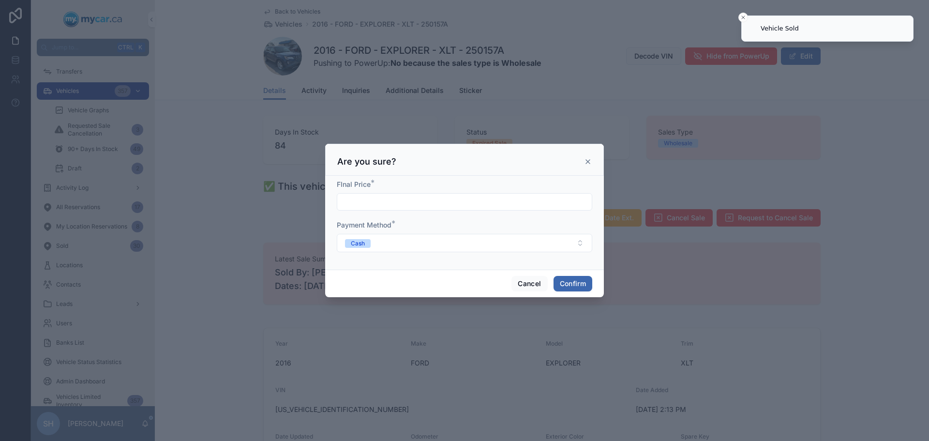
click at [390, 204] on input "text" at bounding box center [464, 202] width 255 height 14
type input "*****"
click at [584, 284] on button "Confirm" at bounding box center [573, 283] width 39 height 15
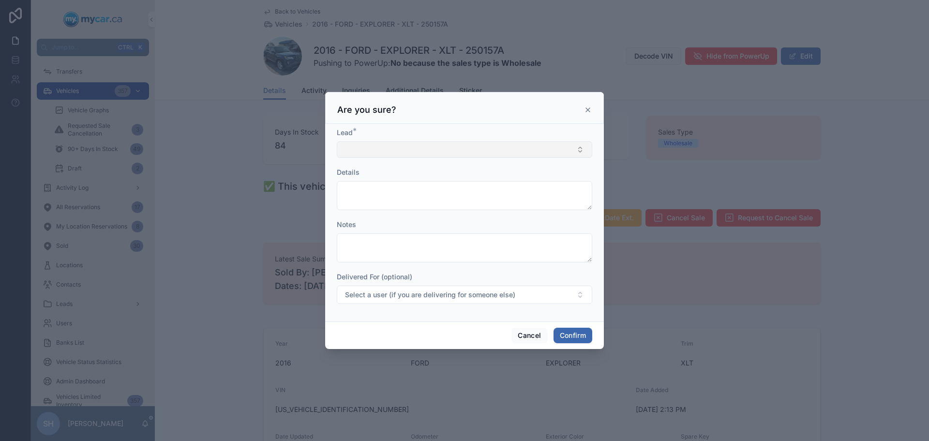
click at [350, 157] on button "Select Button" at bounding box center [465, 149] width 256 height 16
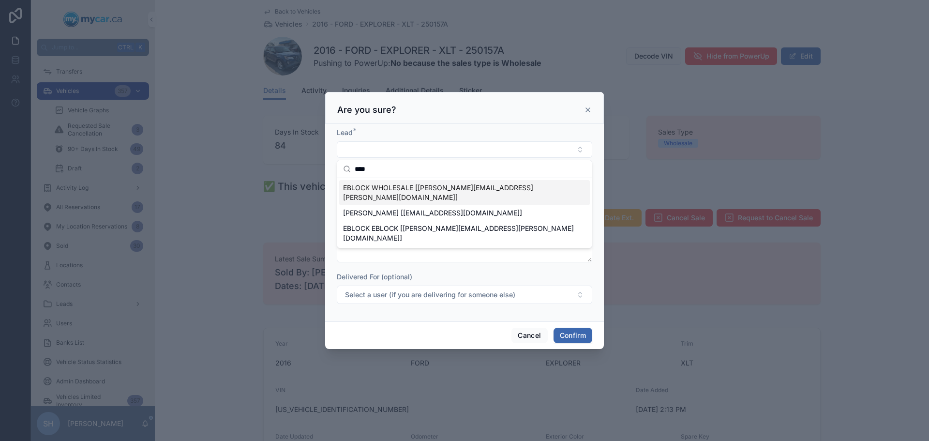
type input "****"
click at [379, 185] on span "EBLOCK WHOLESALE [[PERSON_NAME][EMAIL_ADDRESS][PERSON_NAME][DOMAIN_NAME]]" at bounding box center [458, 192] width 231 height 19
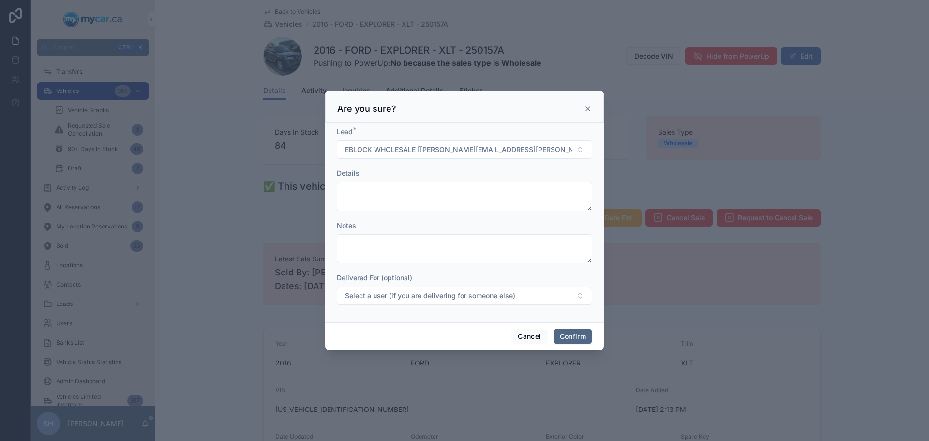
click at [578, 333] on button "Confirm" at bounding box center [573, 336] width 39 height 15
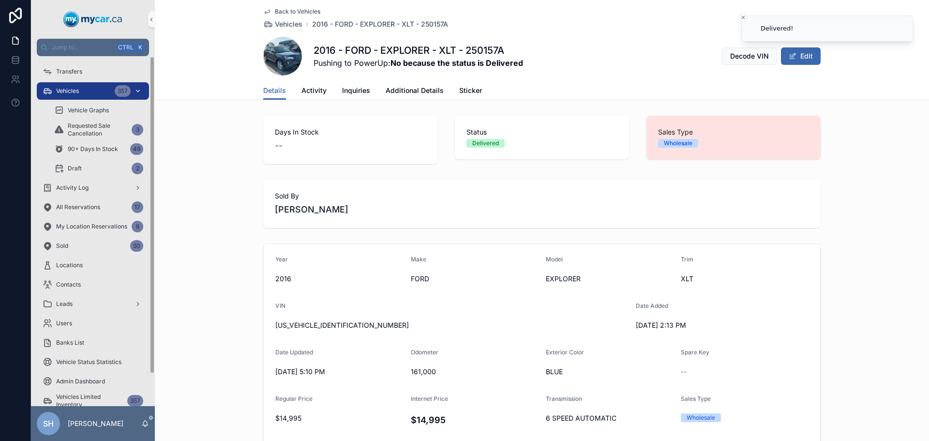
click at [67, 95] on div "Vehicles 357" at bounding box center [93, 90] width 101 height 15
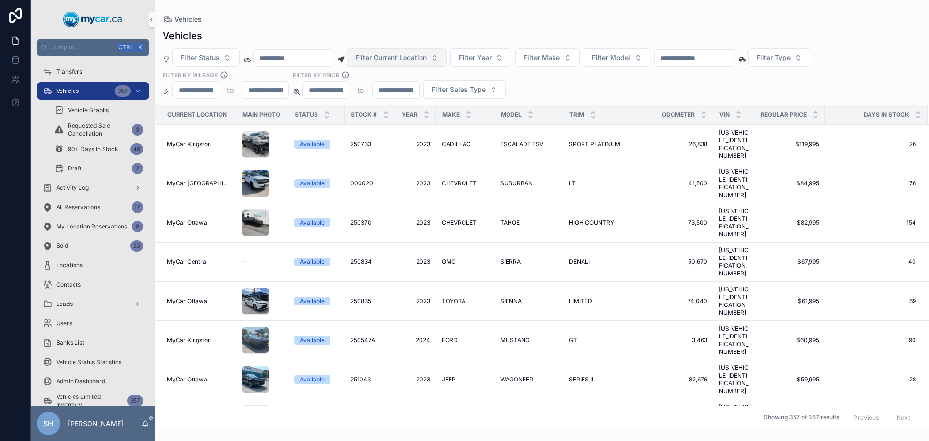
click at [400, 54] on span "Filter Current Location" at bounding box center [391, 58] width 72 height 10
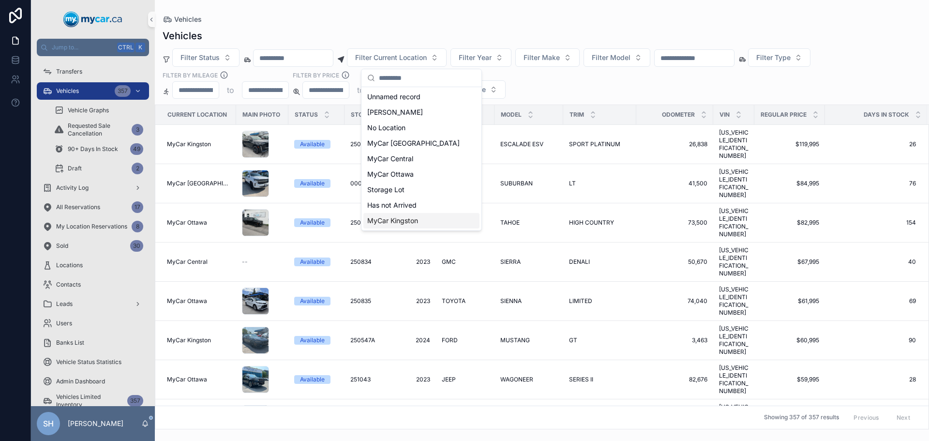
click at [396, 220] on span "MyCar Kingston" at bounding box center [392, 221] width 51 height 10
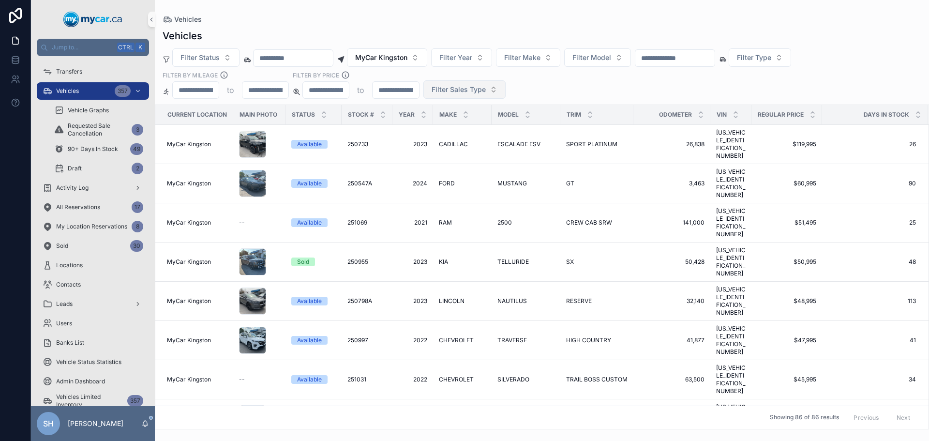
click at [448, 92] on span "Filter Sales Type" at bounding box center [459, 90] width 54 height 10
click at [431, 129] on div "Wholesale" at bounding box center [464, 128] width 116 height 15
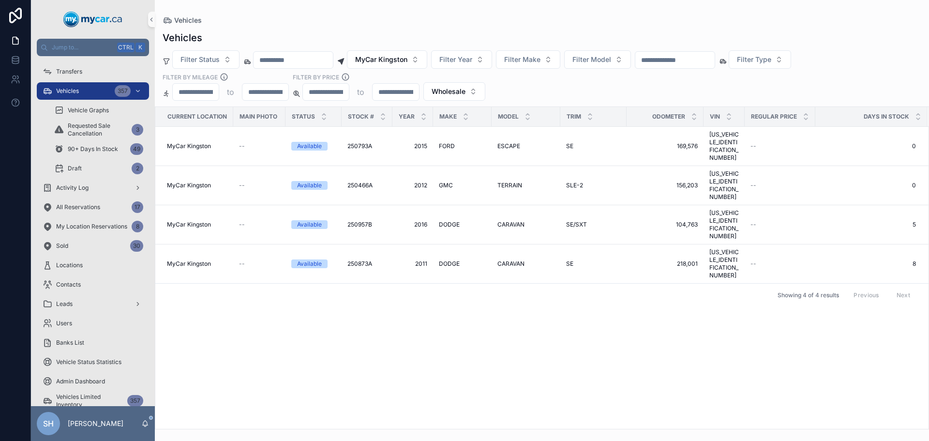
click at [437, 23] on div "Vehicles" at bounding box center [542, 20] width 759 height 10
click at [389, 63] on span "MyCar Kingston" at bounding box center [381, 60] width 52 height 10
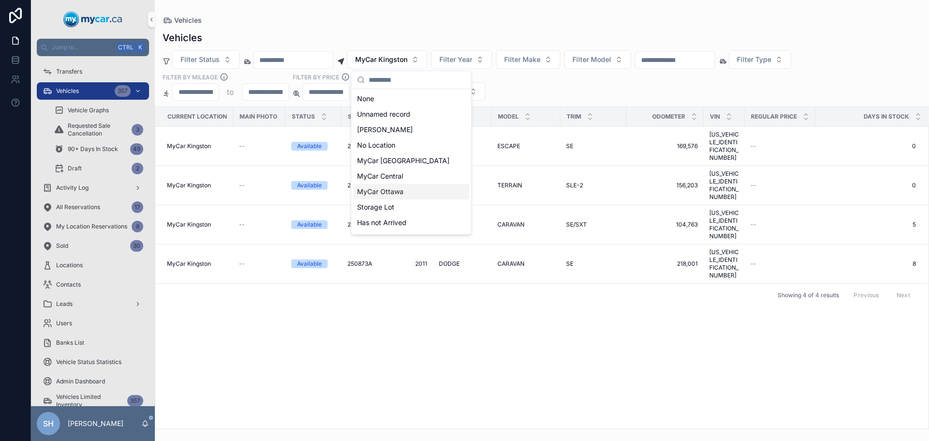
click at [391, 193] on span "MyCar Ottawa" at bounding box center [380, 192] width 46 height 10
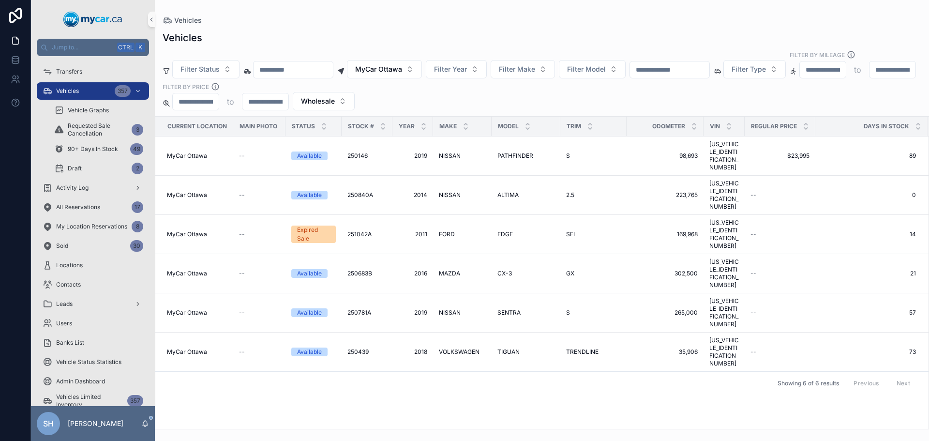
click at [445, 22] on div "Vehicles" at bounding box center [542, 20] width 759 height 10
click at [448, 215] on td "[PERSON_NAME]" at bounding box center [462, 234] width 59 height 39
click at [448, 230] on span "FORD" at bounding box center [447, 234] width 16 height 8
click at [918, 121] on icon "scrollable content" at bounding box center [918, 124] width 6 height 6
click at [918, 123] on icon "scrollable content" at bounding box center [918, 123] width 3 height 1
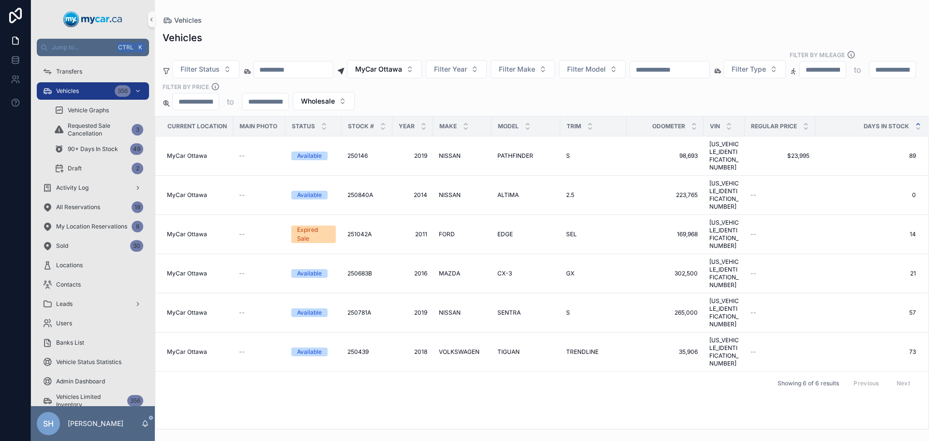
click at [919, 121] on icon "scrollable content" at bounding box center [918, 124] width 6 height 6
click at [919, 125] on icon "scrollable content" at bounding box center [918, 128] width 6 height 6
click at [511, 152] on span "PATHFINDER" at bounding box center [516, 156] width 36 height 8
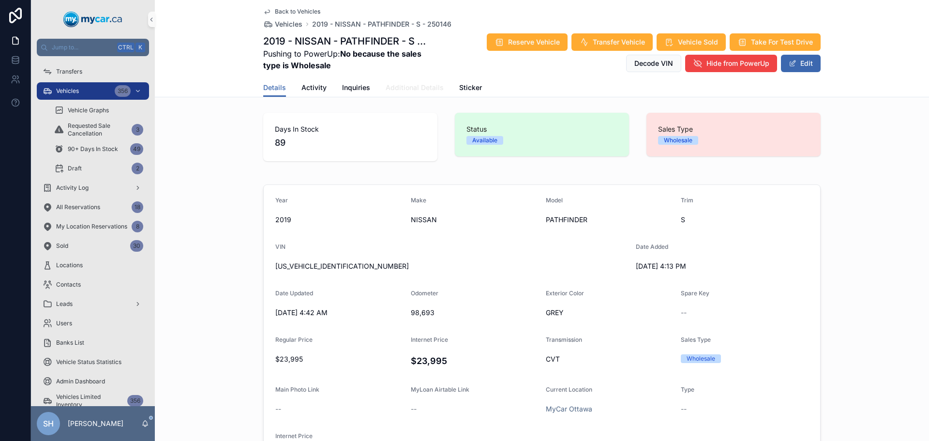
click at [386, 91] on span "Additional Details" at bounding box center [415, 88] width 58 height 10
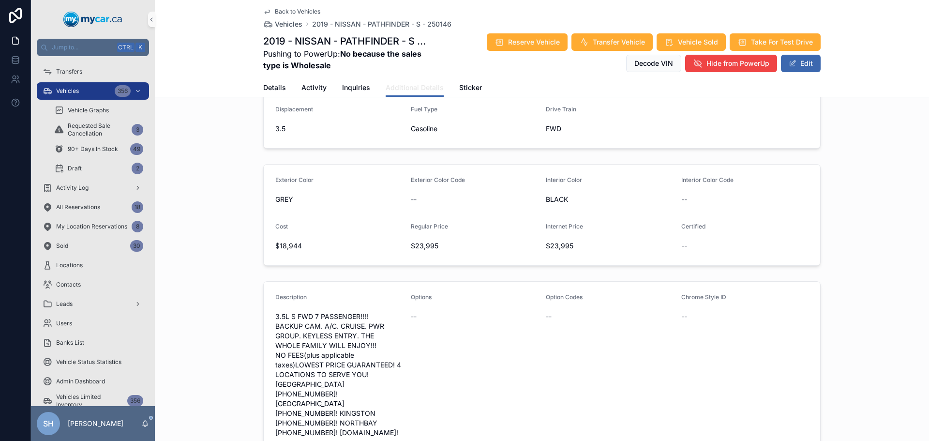
scroll to position [194, 0]
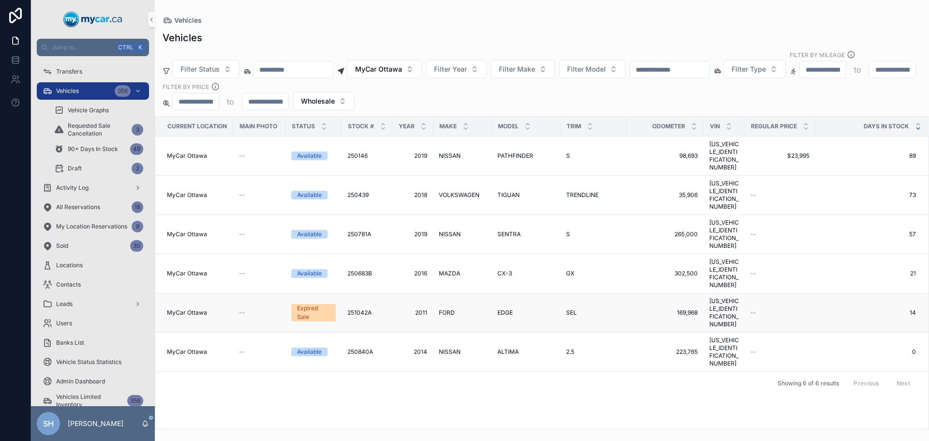
click at [366, 309] on span "251042A" at bounding box center [360, 313] width 24 height 8
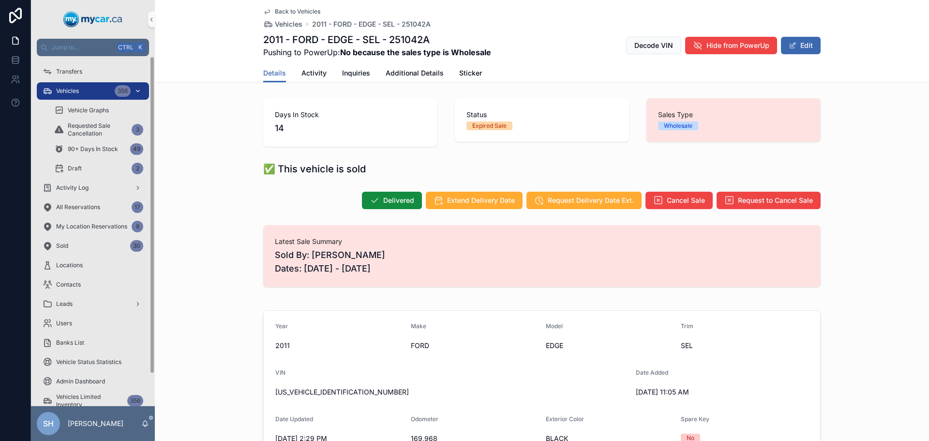
click at [94, 89] on div "Vehicles 356" at bounding box center [93, 90] width 101 height 15
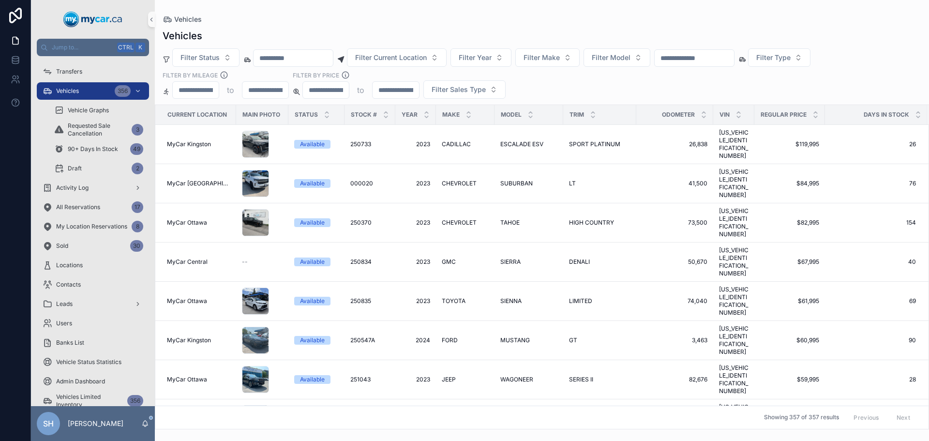
click at [699, 57] on input "scrollable content" at bounding box center [694, 58] width 79 height 14
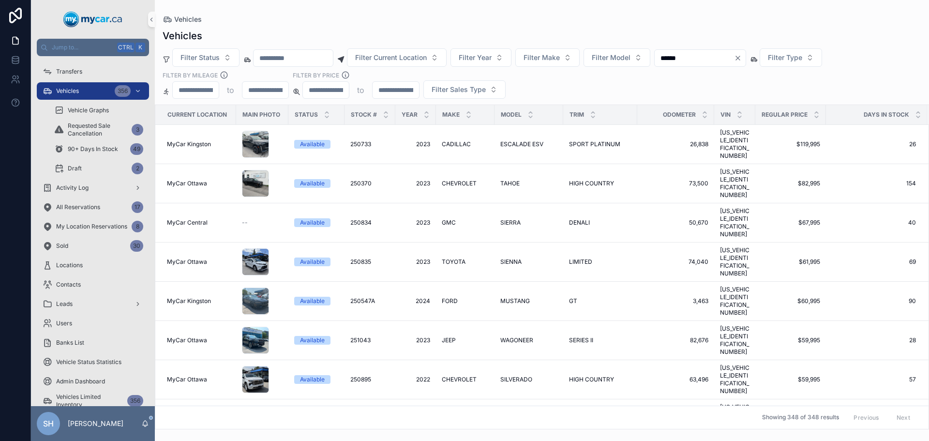
type input "******"
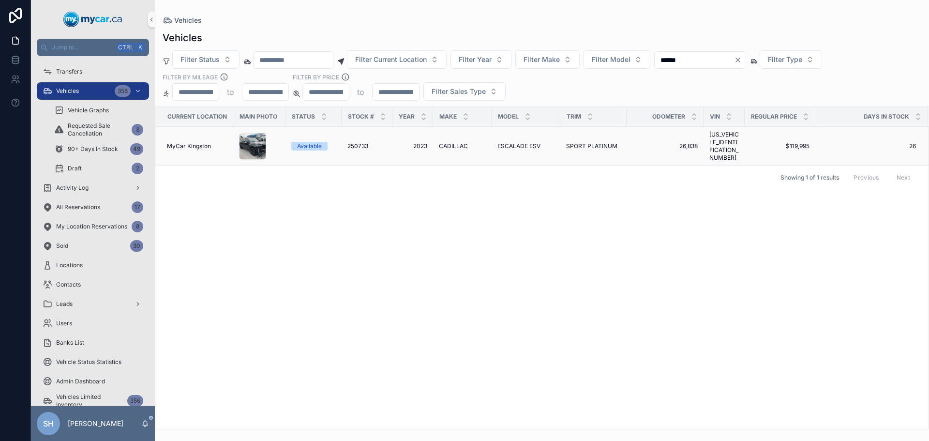
click at [455, 146] on span "CADILLAC" at bounding box center [453, 146] width 29 height 8
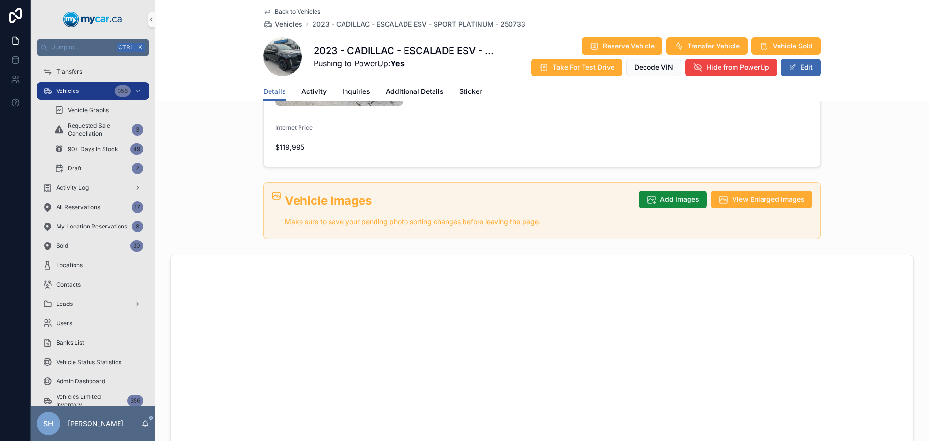
scroll to position [290, 0]
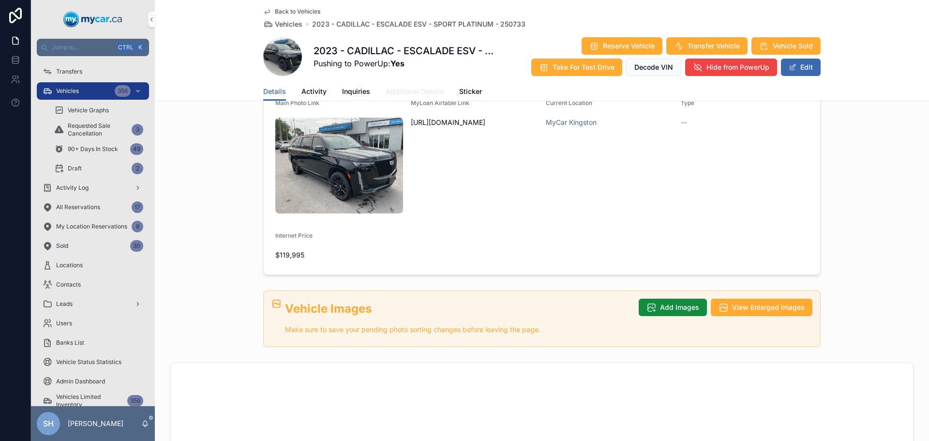
click at [394, 99] on link "Additional Details" at bounding box center [415, 92] width 58 height 19
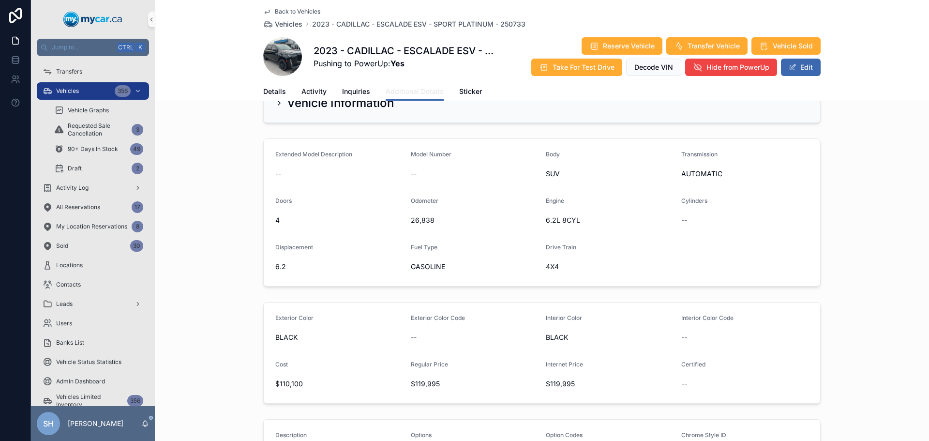
scroll to position [48, 0]
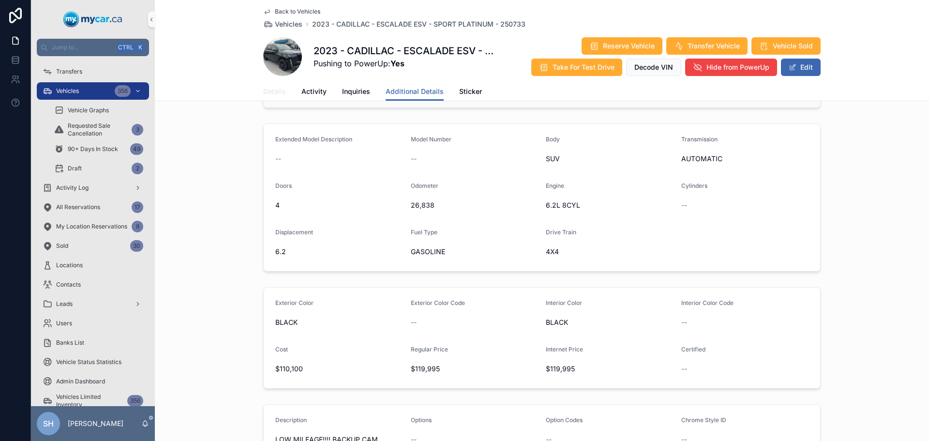
click at [269, 96] on link "Details" at bounding box center [274, 92] width 23 height 19
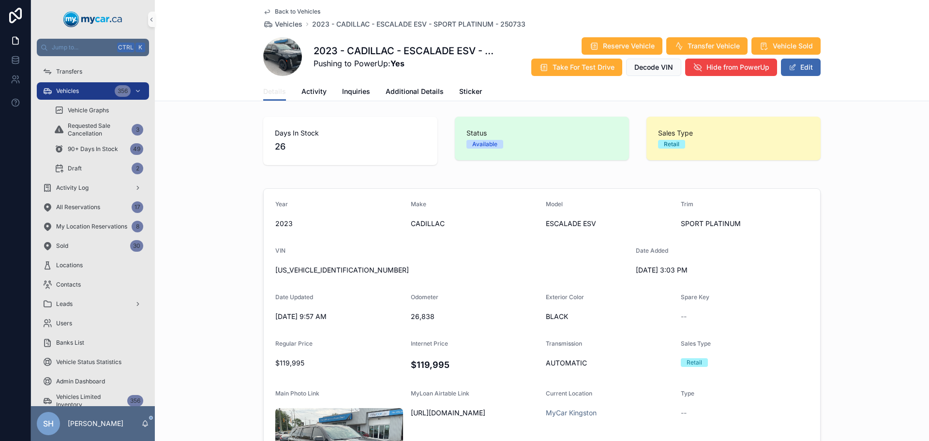
scroll to position [48, 0]
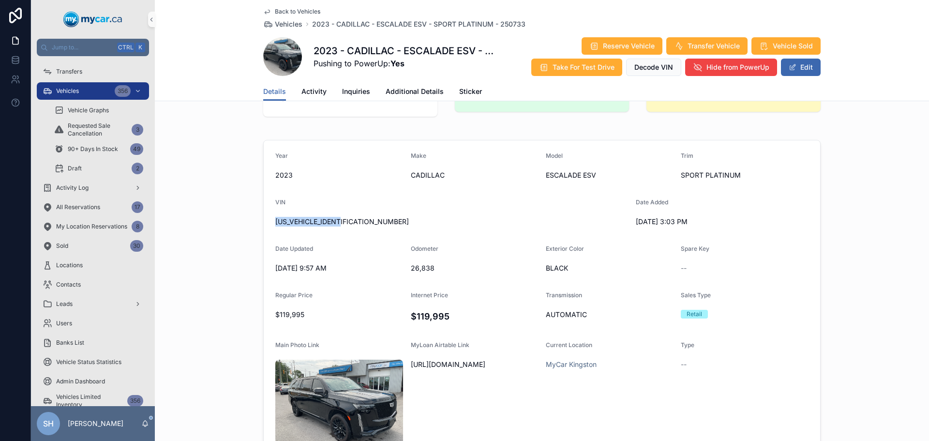
drag, startPoint x: 345, startPoint y: 222, endPoint x: 280, endPoint y: 225, distance: 65.0
click at [269, 227] on form "Year [DATE] Make CADILLAC Model ESCALADE ESV Trim SPORT PLATINUM VIN [US_VEHICL…" at bounding box center [542, 328] width 557 height 376
copy span "[US_VEHICLE_IDENTIFICATION_NUMBER]"
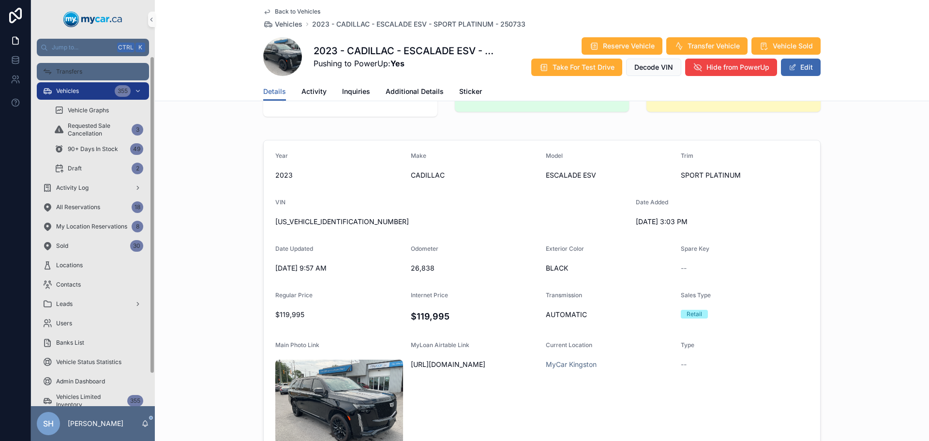
click at [91, 95] on div "Vehicles 355" at bounding box center [93, 90] width 101 height 15
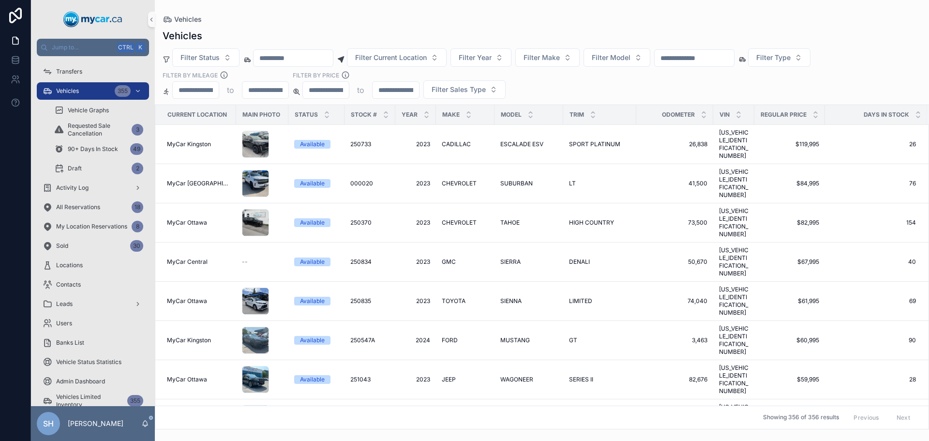
click at [706, 50] on div "scrollable content" at bounding box center [695, 57] width 80 height 17
click at [703, 55] on input "scrollable content" at bounding box center [694, 58] width 79 height 14
type input "******"
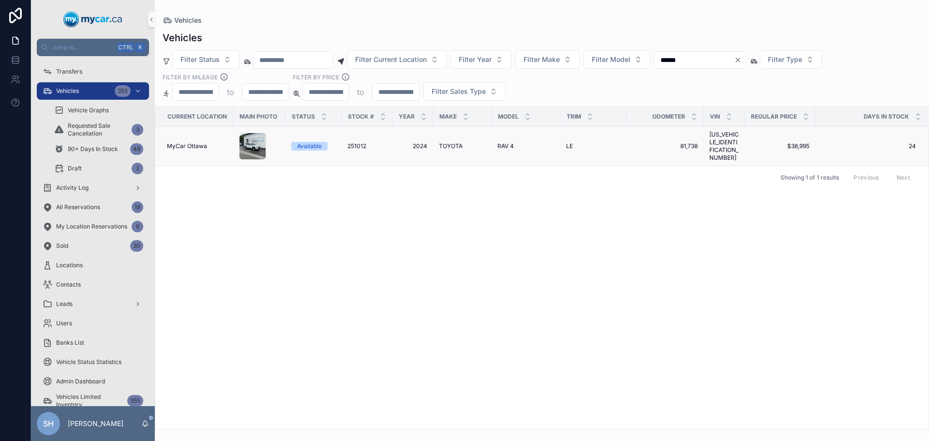
click at [493, 145] on td "RAV 4 RAV 4" at bounding box center [526, 146] width 69 height 39
click at [508, 142] on span "RAV 4" at bounding box center [506, 146] width 16 height 8
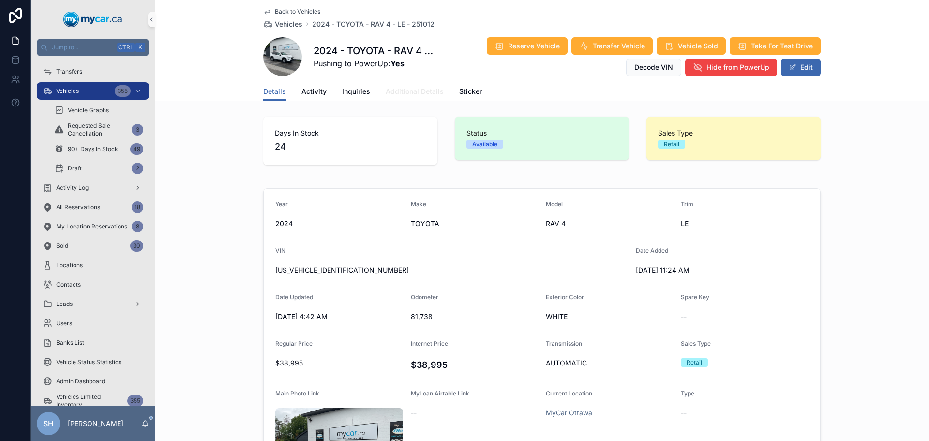
click at [400, 91] on span "Additional Details" at bounding box center [415, 92] width 58 height 10
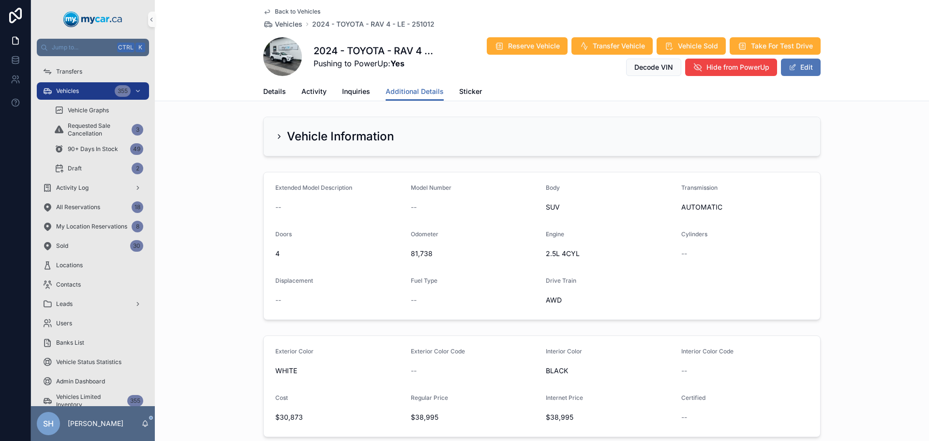
click at [795, 68] on button "Edit" at bounding box center [801, 67] width 40 height 17
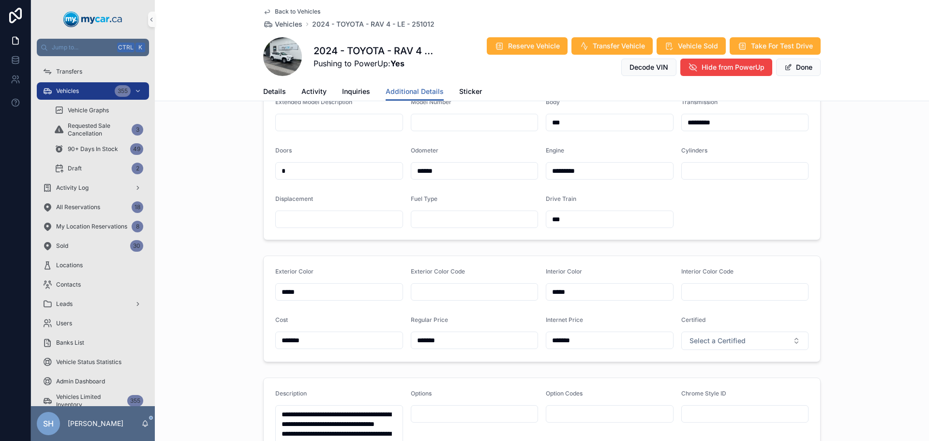
scroll to position [145, 0]
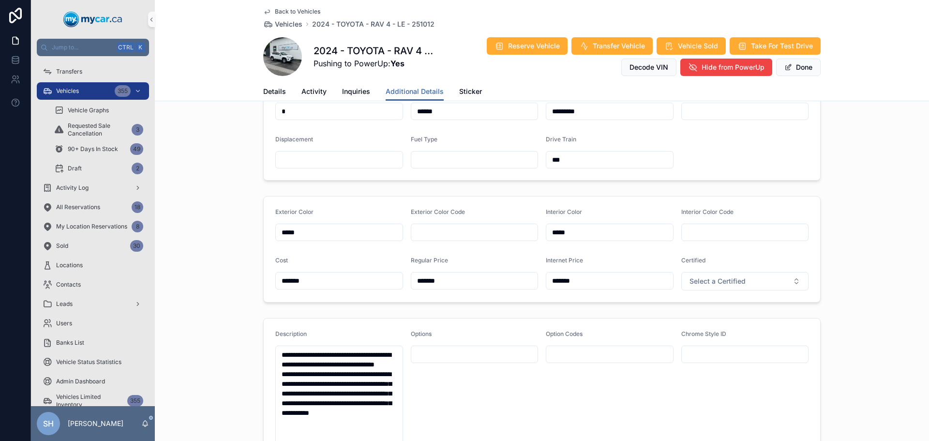
drag, startPoint x: 454, startPoint y: 281, endPoint x: 351, endPoint y: 300, distance: 104.8
click at [349, 301] on form "Exterior Color ***** Exterior Color Code Interior Color ***** Interior Color Co…" at bounding box center [542, 250] width 557 height 106
drag, startPoint x: 464, startPoint y: 276, endPoint x: 398, endPoint y: 288, distance: 66.8
click at [398, 288] on form "Exterior Color ***** Exterior Color Code Interior Color ***** Interior Color Co…" at bounding box center [542, 250] width 557 height 106
type input "*******"
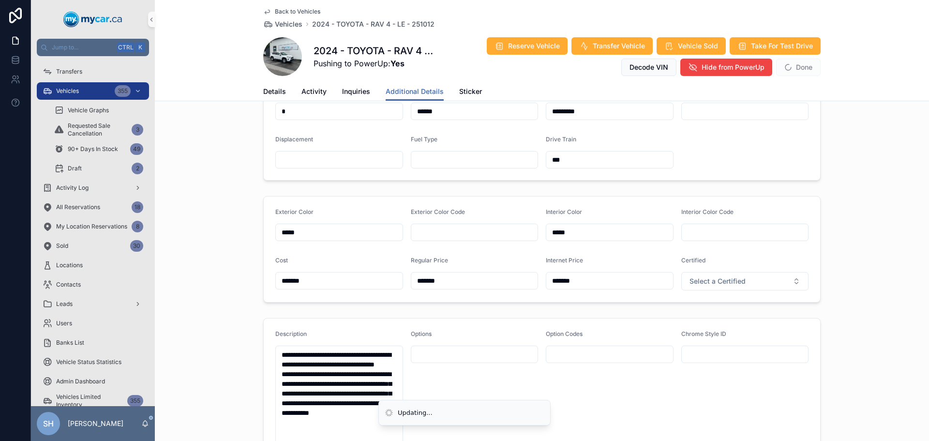
drag, startPoint x: 594, startPoint y: 287, endPoint x: 516, endPoint y: 293, distance: 79.1
click at [515, 294] on form "Exterior Color ***** Exterior Color Code Interior Color ***** Interior Color Co…" at bounding box center [542, 250] width 557 height 106
type input "*******"
click at [885, 121] on div "Extended Model Description Model Number Body *** Transmission ********* Doors *…" at bounding box center [542, 104] width 775 height 162
click at [808, 67] on button "Done" at bounding box center [799, 67] width 45 height 17
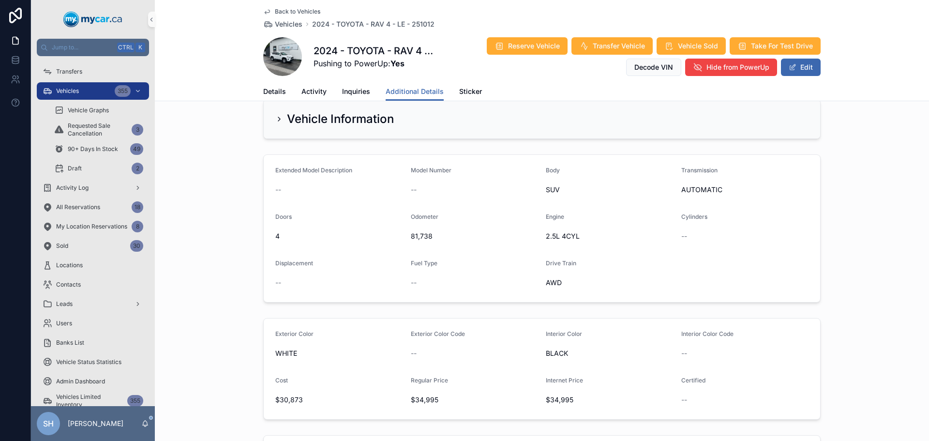
scroll to position [0, 0]
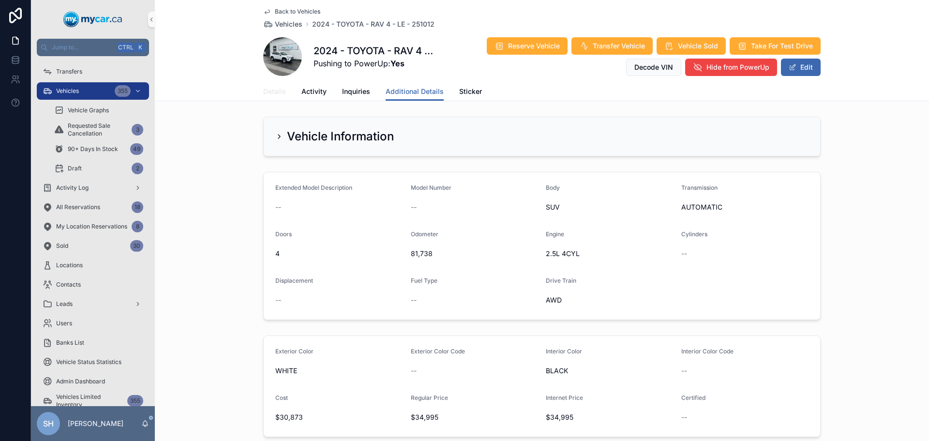
click at [270, 90] on span "Details" at bounding box center [274, 92] width 23 height 10
